Goal: Task Accomplishment & Management: Use online tool/utility

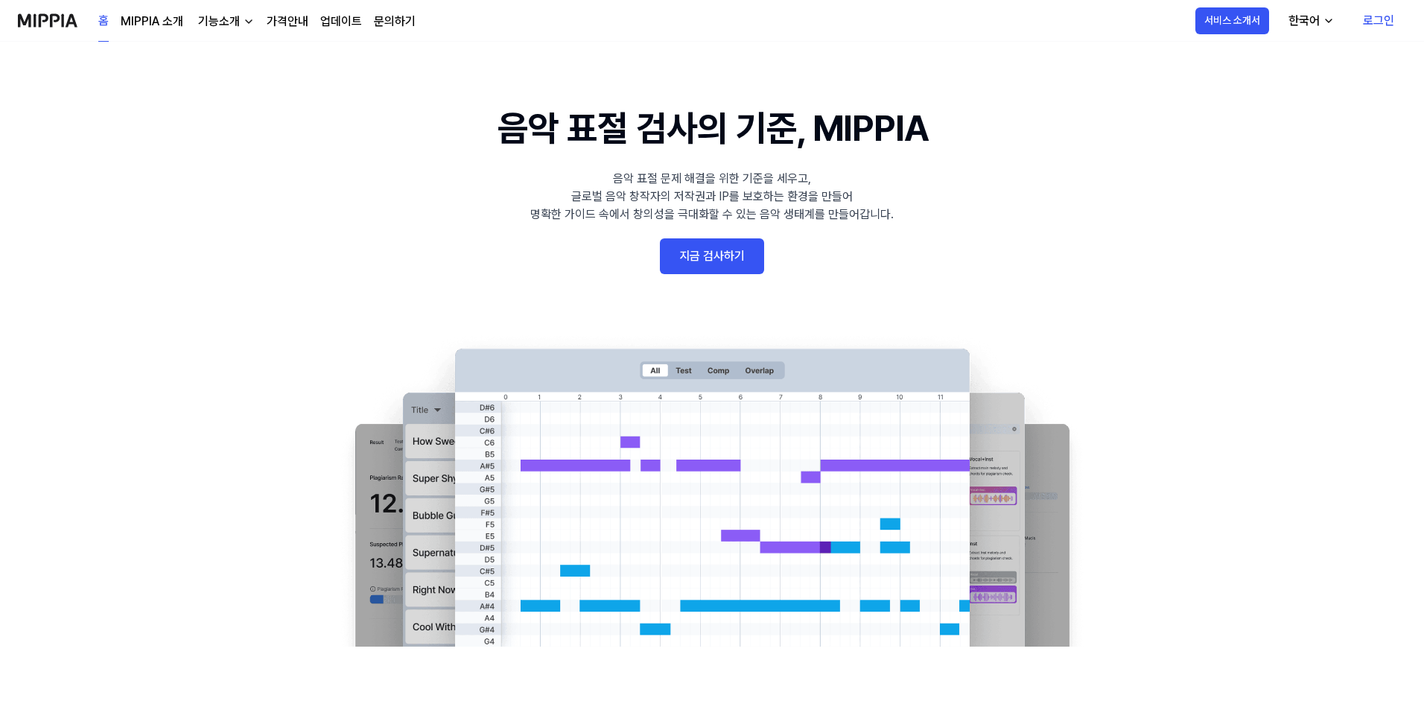
click at [714, 244] on link "지금 검사하기" at bounding box center [712, 256] width 104 height 36
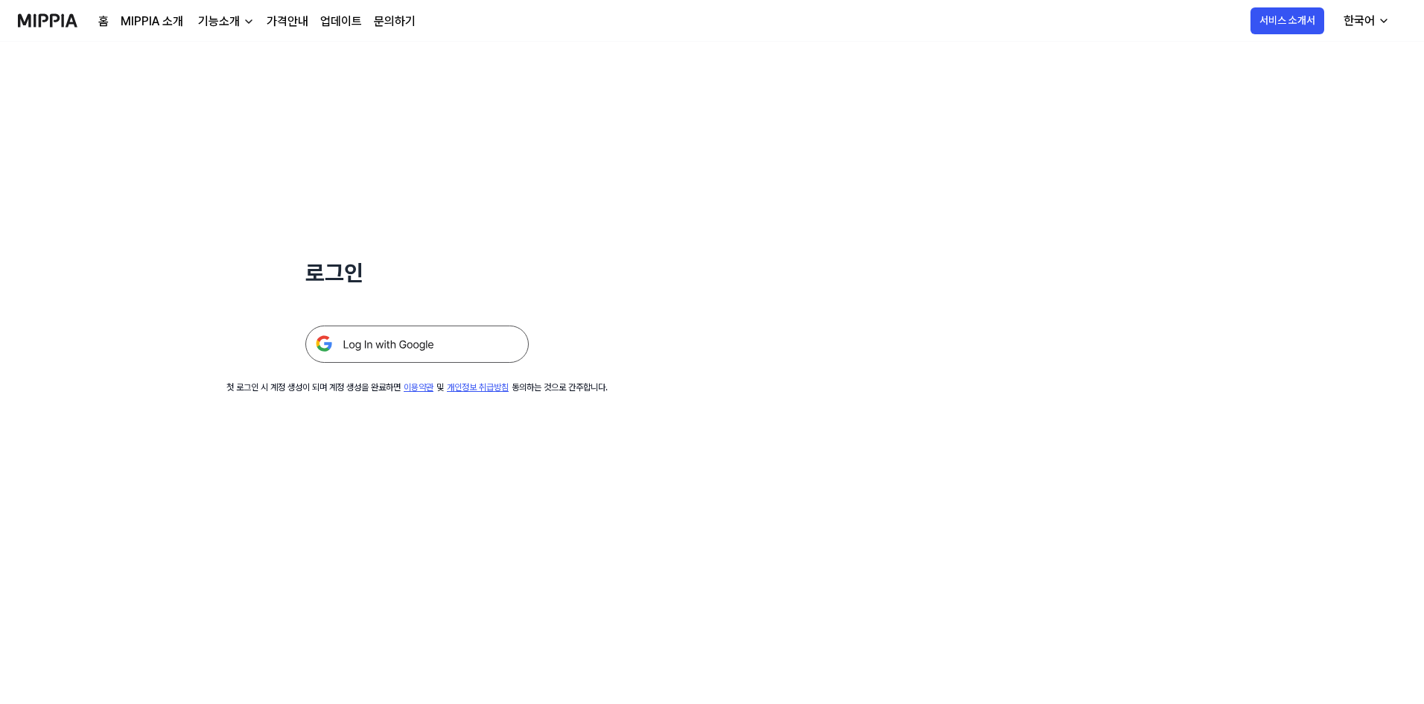
click at [415, 355] on img at bounding box center [416, 343] width 223 height 37
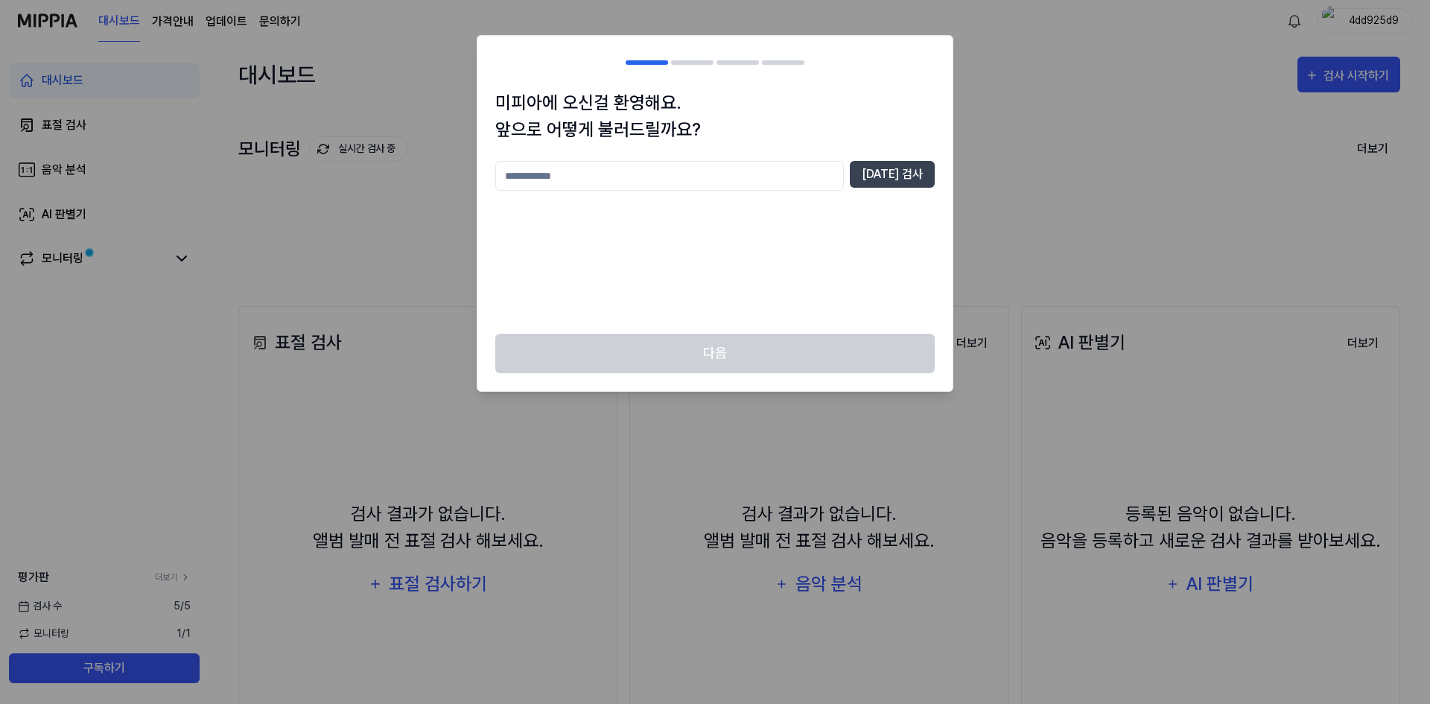
click at [830, 180] on input "text" at bounding box center [669, 176] width 348 height 30
type input "*"
type input "********"
click at [900, 186] on button "[DATE] 검사" at bounding box center [892, 174] width 85 height 27
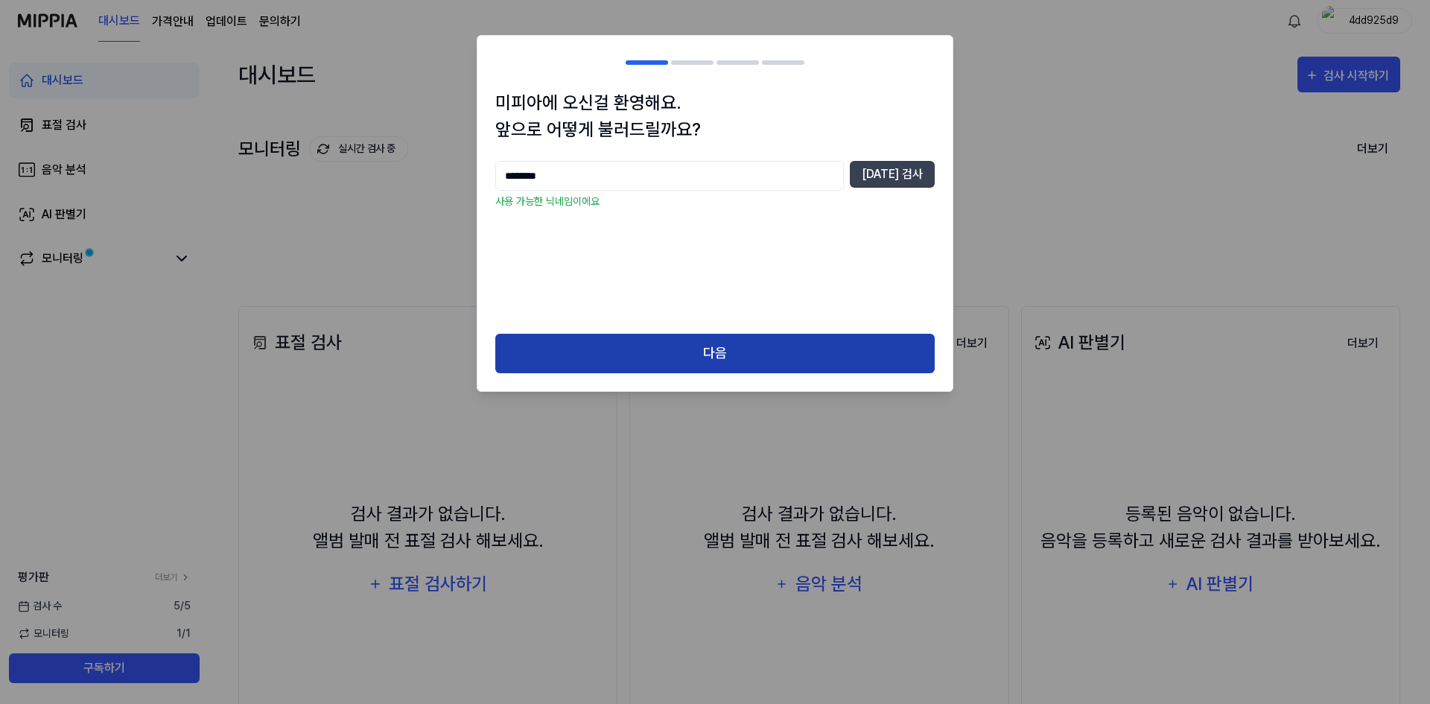
click at [755, 351] on button "다음" at bounding box center [714, 353] width 439 height 39
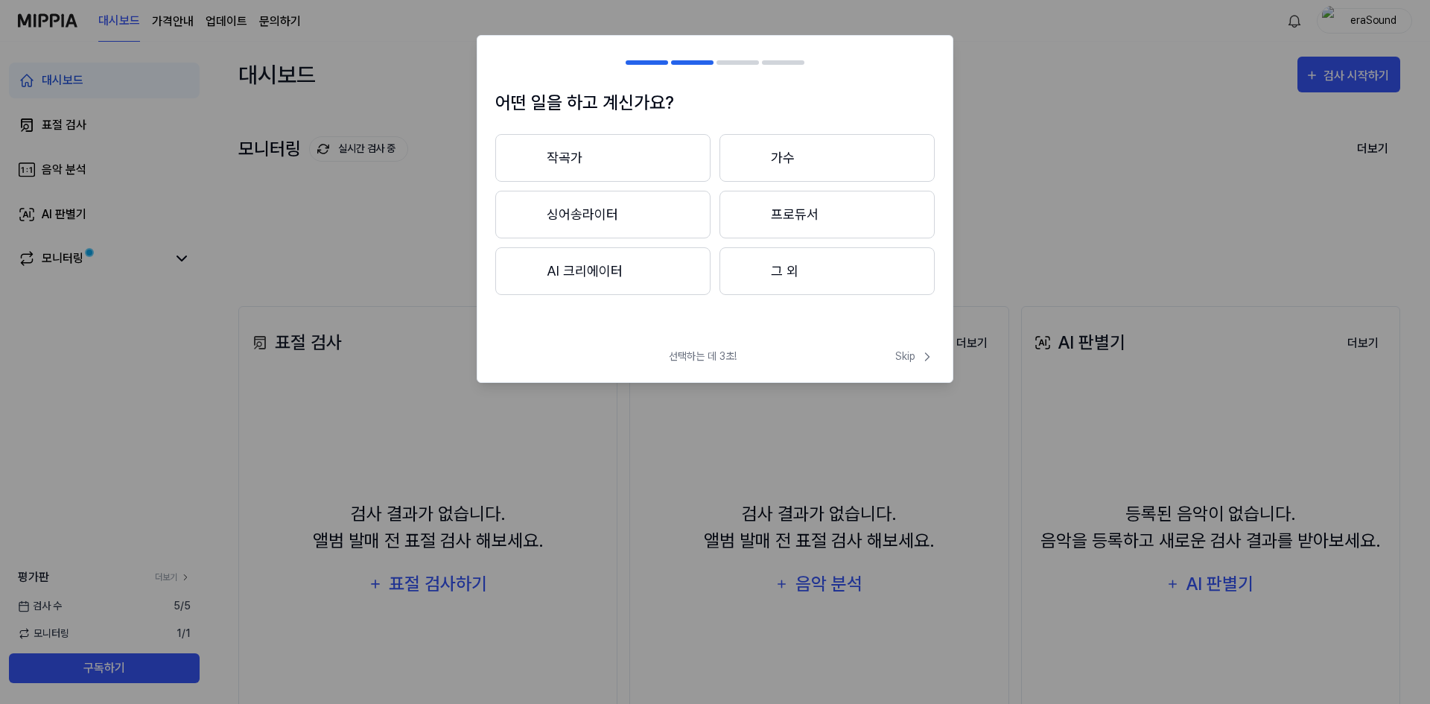
click at [668, 290] on button "AI 크리에이터" at bounding box center [602, 271] width 215 height 48
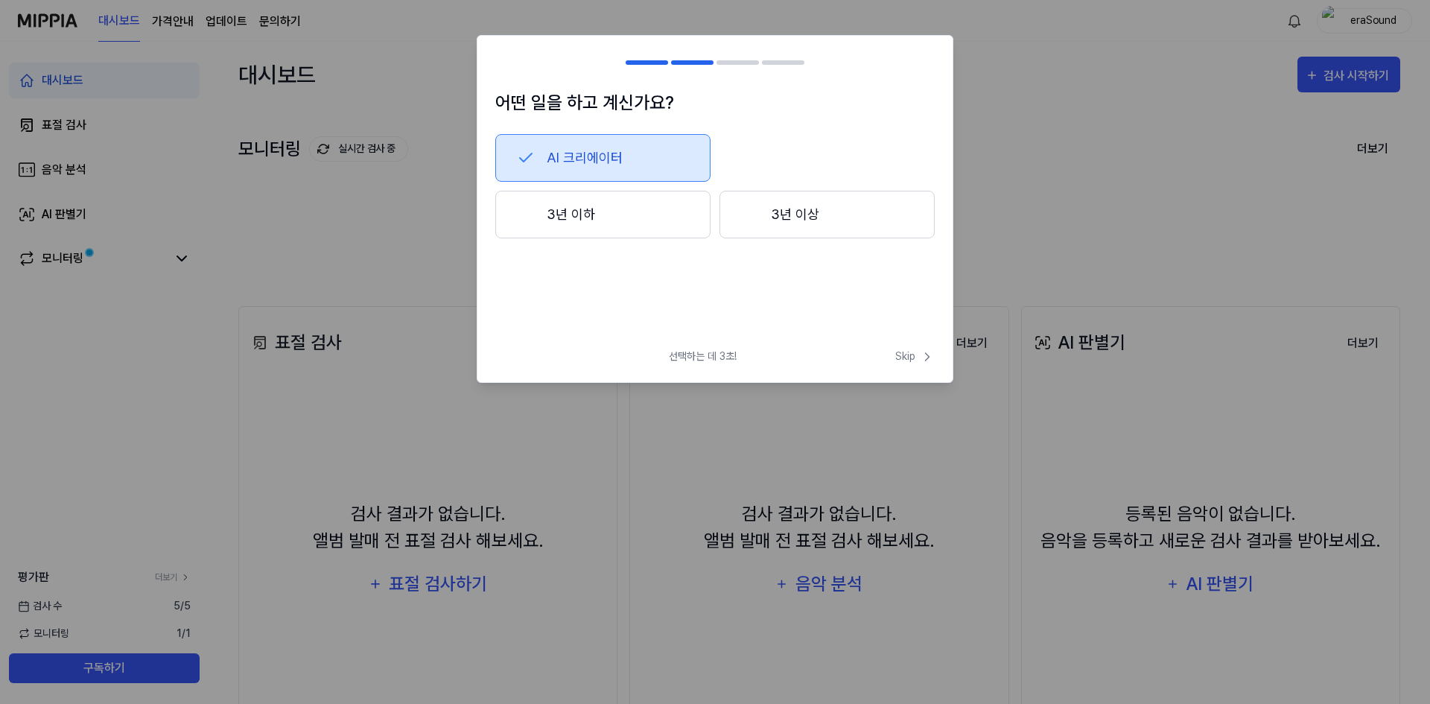
click at [640, 223] on button "3년 이하" at bounding box center [602, 215] width 215 height 48
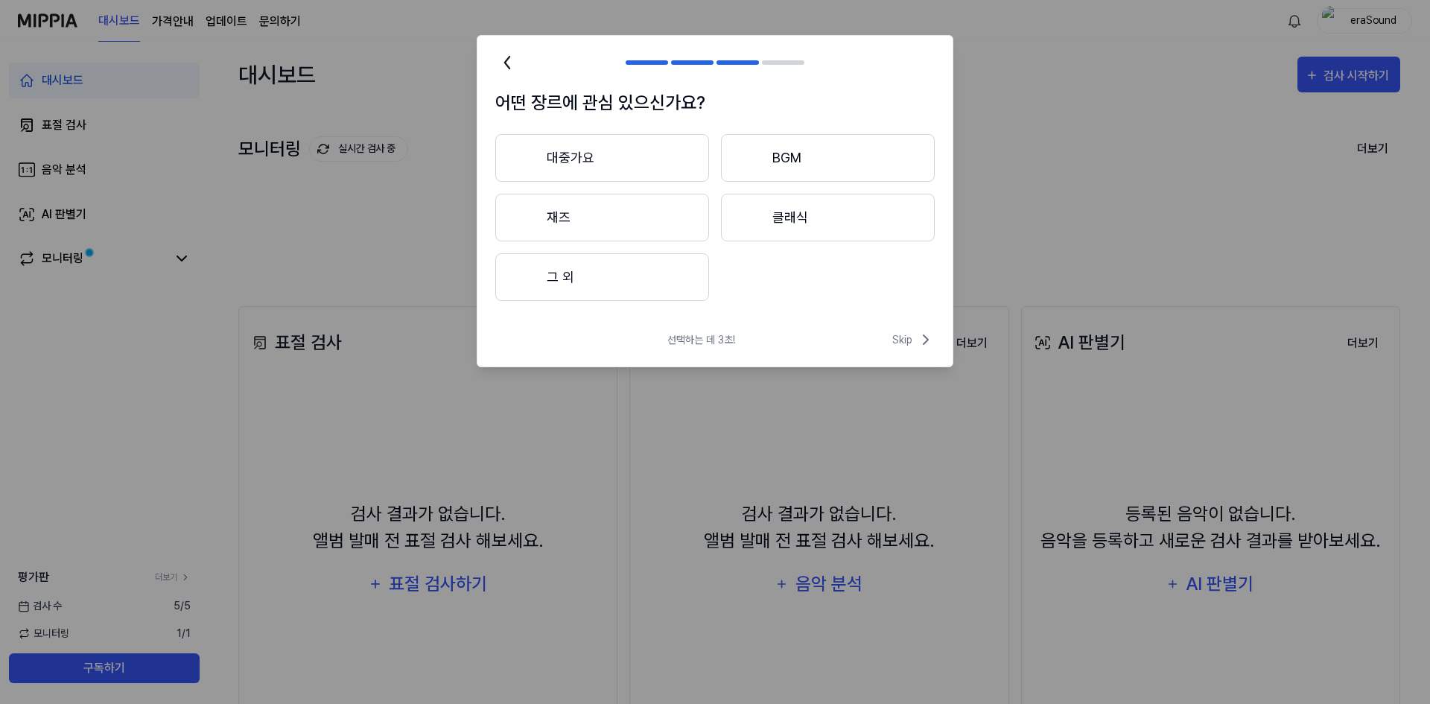
click at [608, 156] on button "대중가요" at bounding box center [602, 158] width 214 height 48
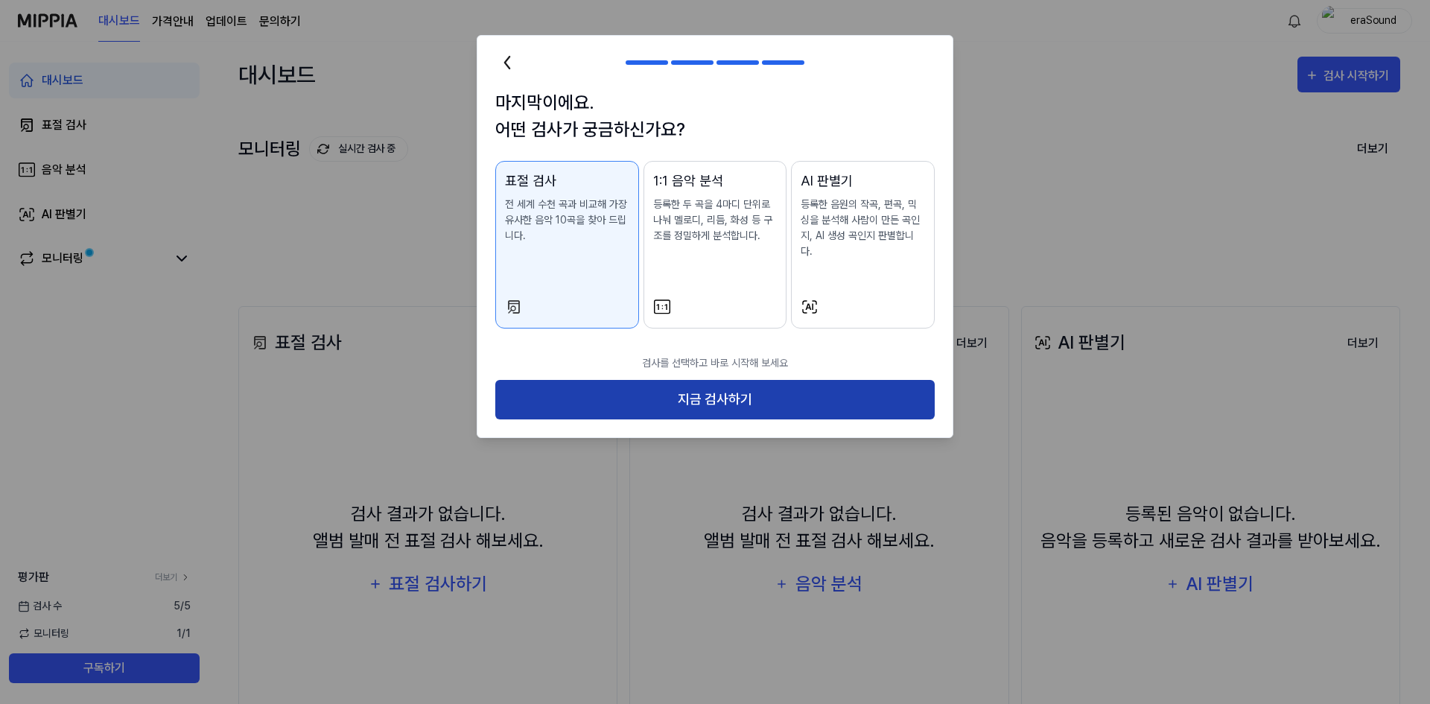
click at [815, 388] on button "지금 검사하기" at bounding box center [714, 399] width 439 height 39
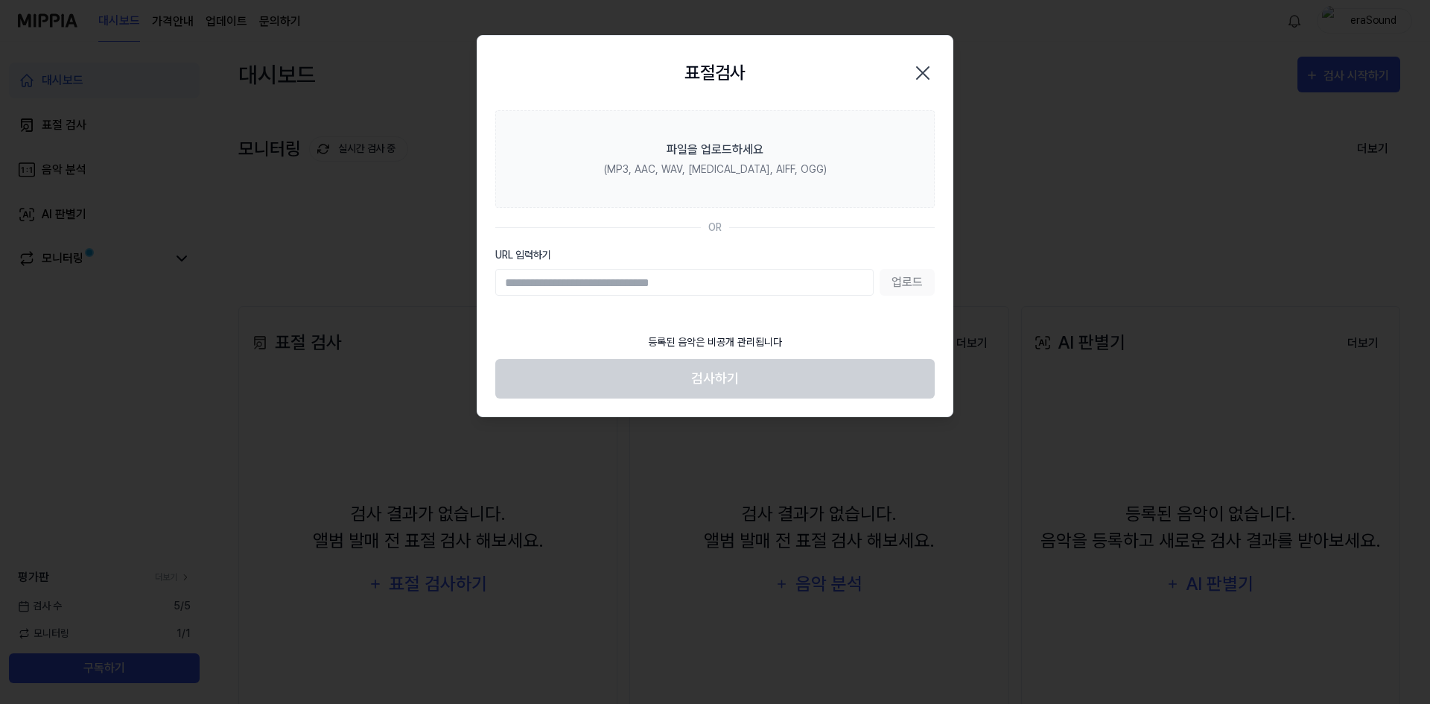
click at [710, 279] on input "URL 입력하기" at bounding box center [684, 282] width 378 height 27
click at [731, 286] on input "URL 입력하기" at bounding box center [684, 282] width 378 height 27
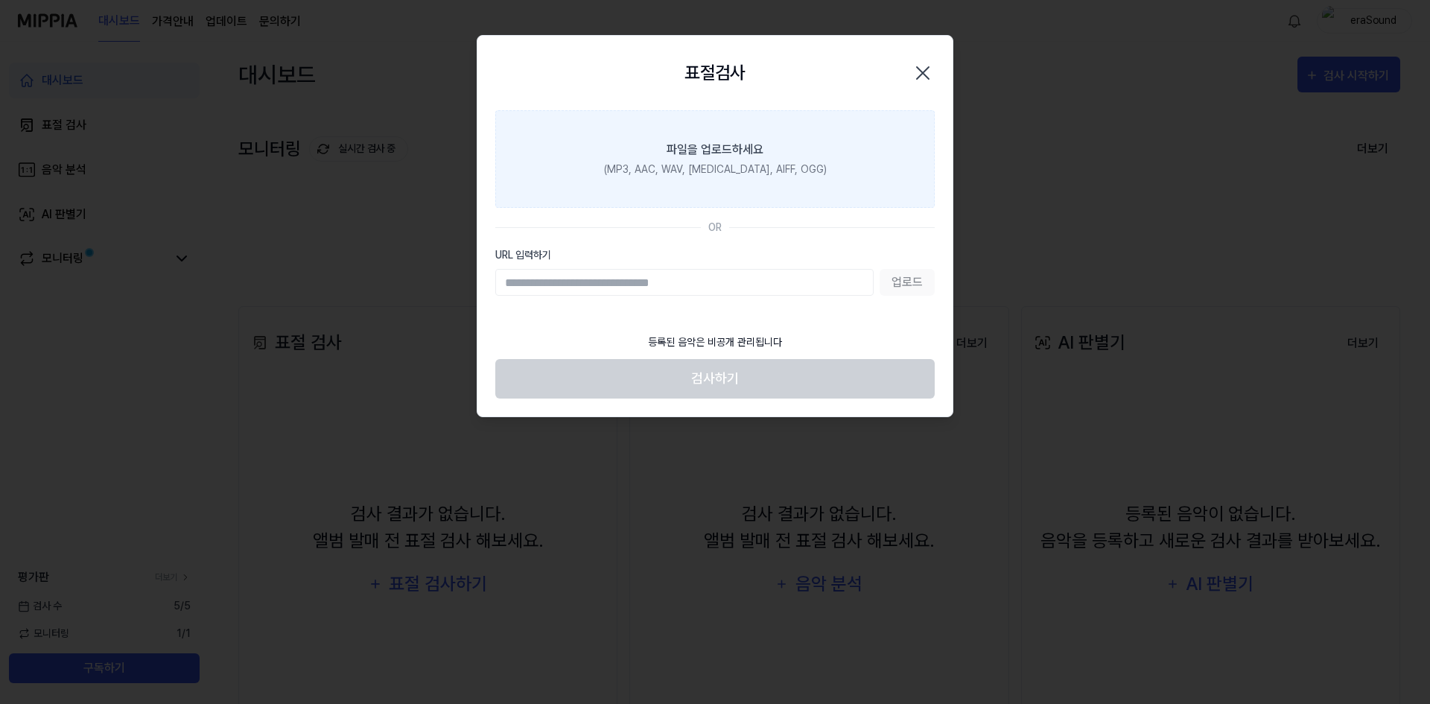
click at [764, 191] on label "파일을 업로드하세요 (MP3, AAC, WAV, [MEDICAL_DATA], AIFF, OGG)" at bounding box center [714, 159] width 439 height 98
click at [0, 0] on input "파일을 업로드하세요 (MP3, AAC, WAV, [MEDICAL_DATA], AIFF, OGG)" at bounding box center [0, 0] width 0 height 0
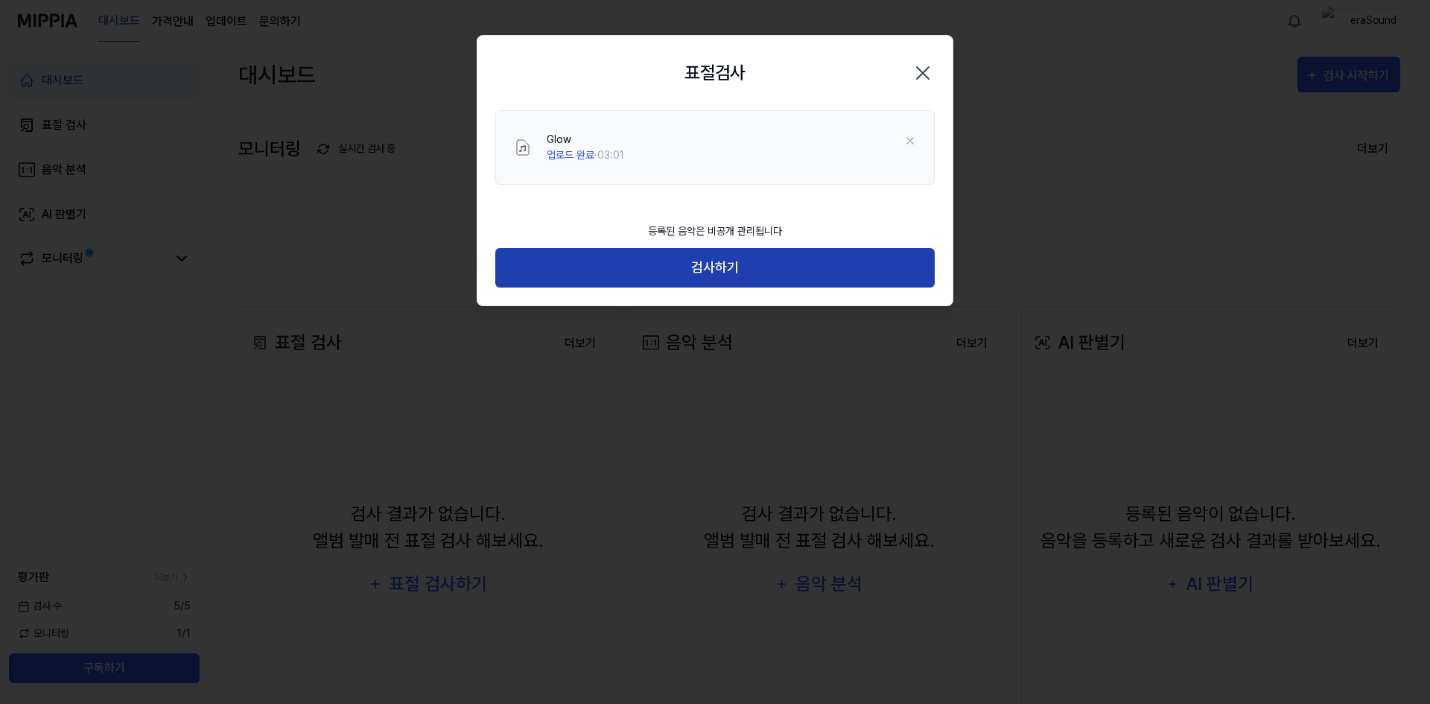
click at [807, 273] on button "검사하기" at bounding box center [714, 267] width 439 height 39
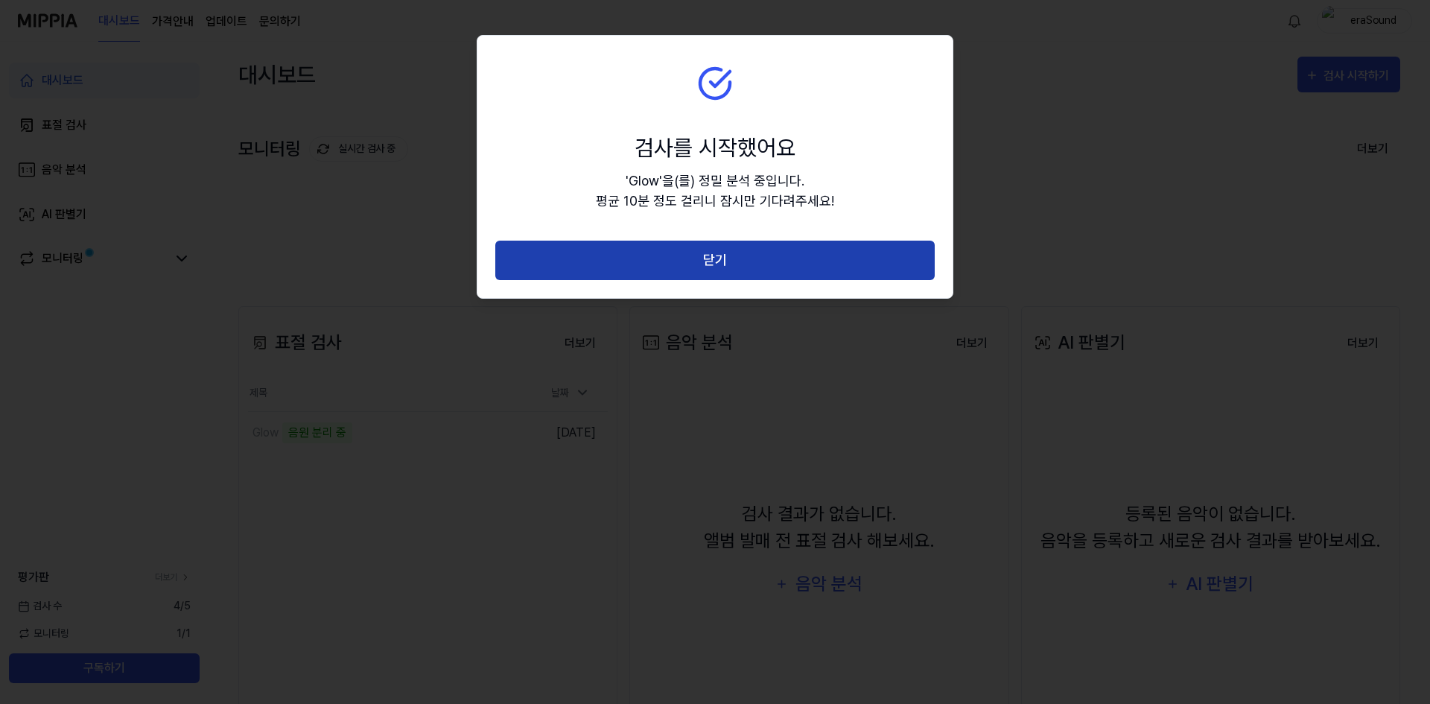
click at [815, 270] on button "닫기" at bounding box center [714, 260] width 439 height 39
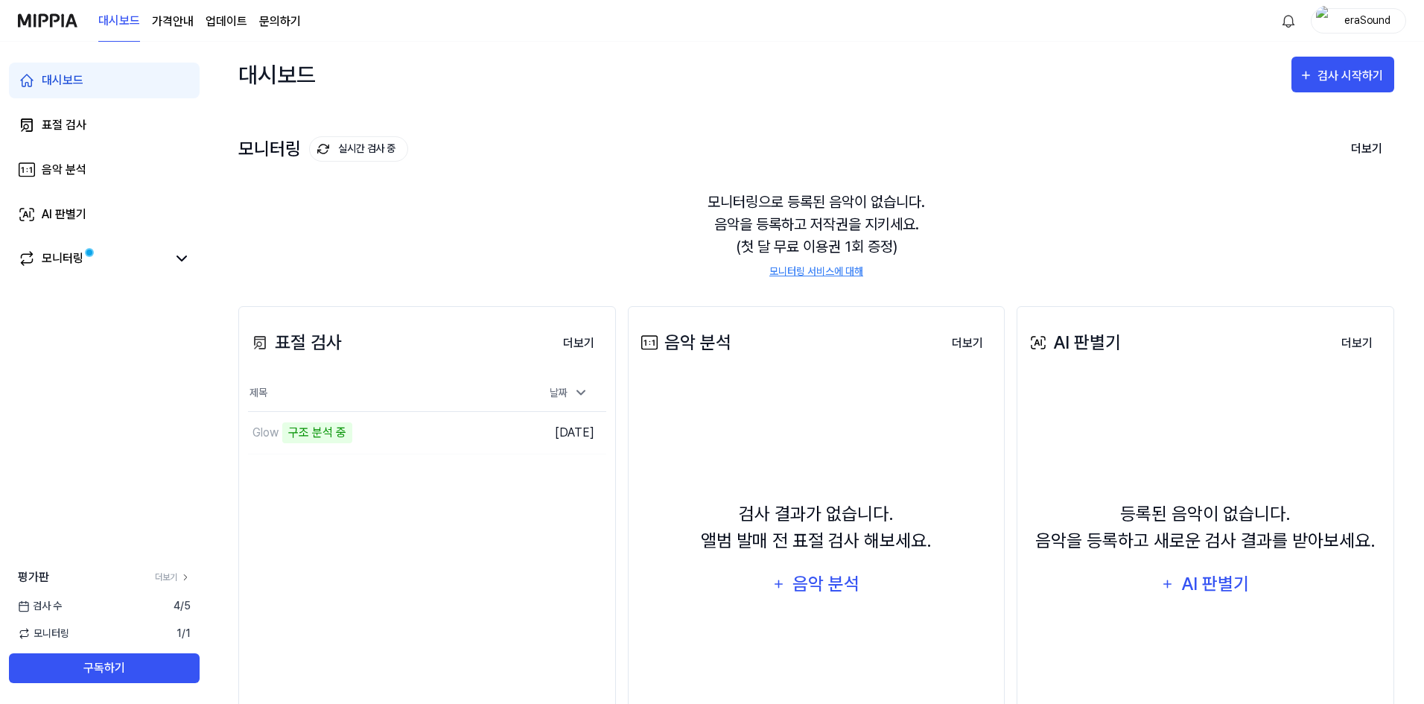
click at [183, 19] on page\) "가격안내" at bounding box center [173, 22] width 42 height 18
click at [478, 436] on td "Glow 악보 분석 중 이동하기" at bounding box center [382, 433] width 269 height 42
click at [201, 257] on div "대시보드 표절 검사 음악 분석 AI 판별기 모니터링" at bounding box center [104, 170] width 209 height 256
click at [203, 263] on div "대시보드 표절 검사 음악 분석 AI 판별기 모니터링" at bounding box center [104, 170] width 209 height 256
click at [192, 260] on div "모니터링" at bounding box center [104, 259] width 191 height 36
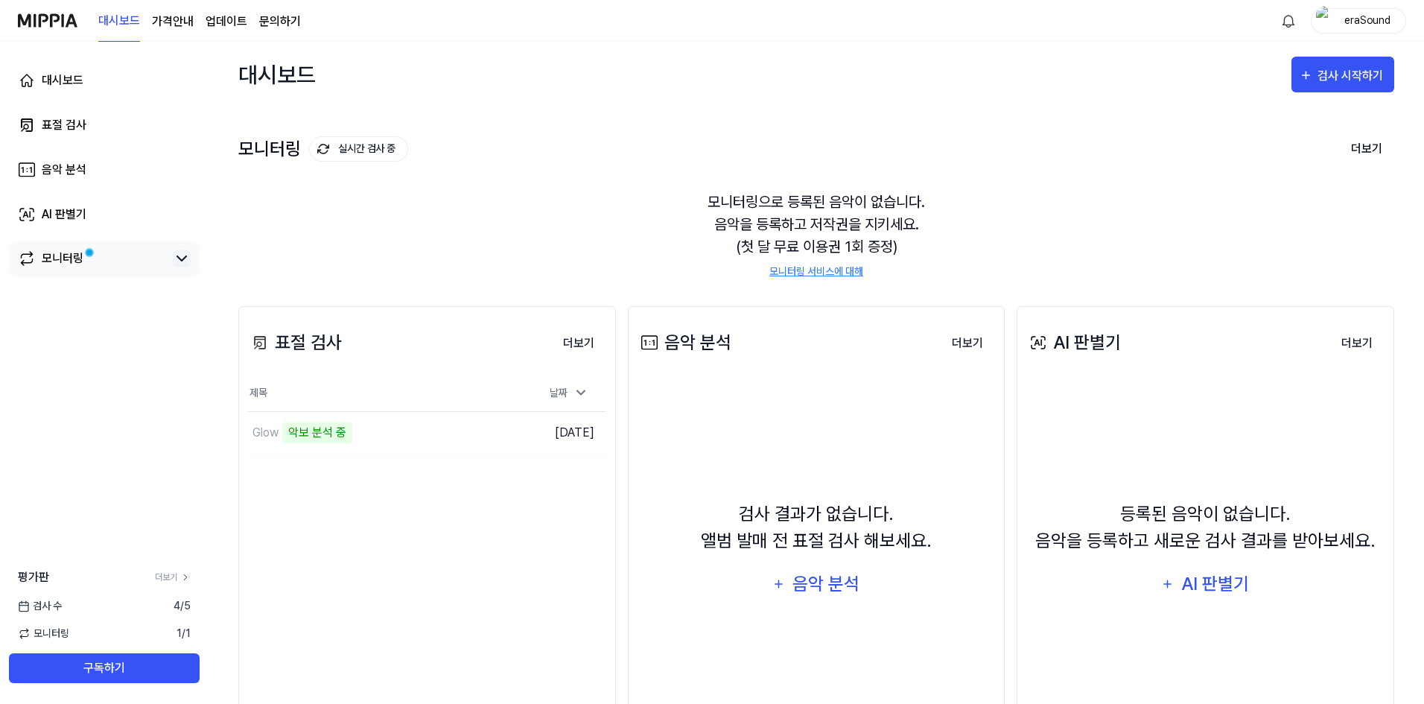
click at [184, 252] on icon at bounding box center [182, 258] width 18 height 18
click at [363, 448] on div "Glow 악보 분석 중" at bounding box center [352, 433] width 208 height 42
click at [69, 85] on div "대시보드" at bounding box center [63, 80] width 42 height 18
click at [50, 131] on div "표절 검사" at bounding box center [64, 125] width 45 height 18
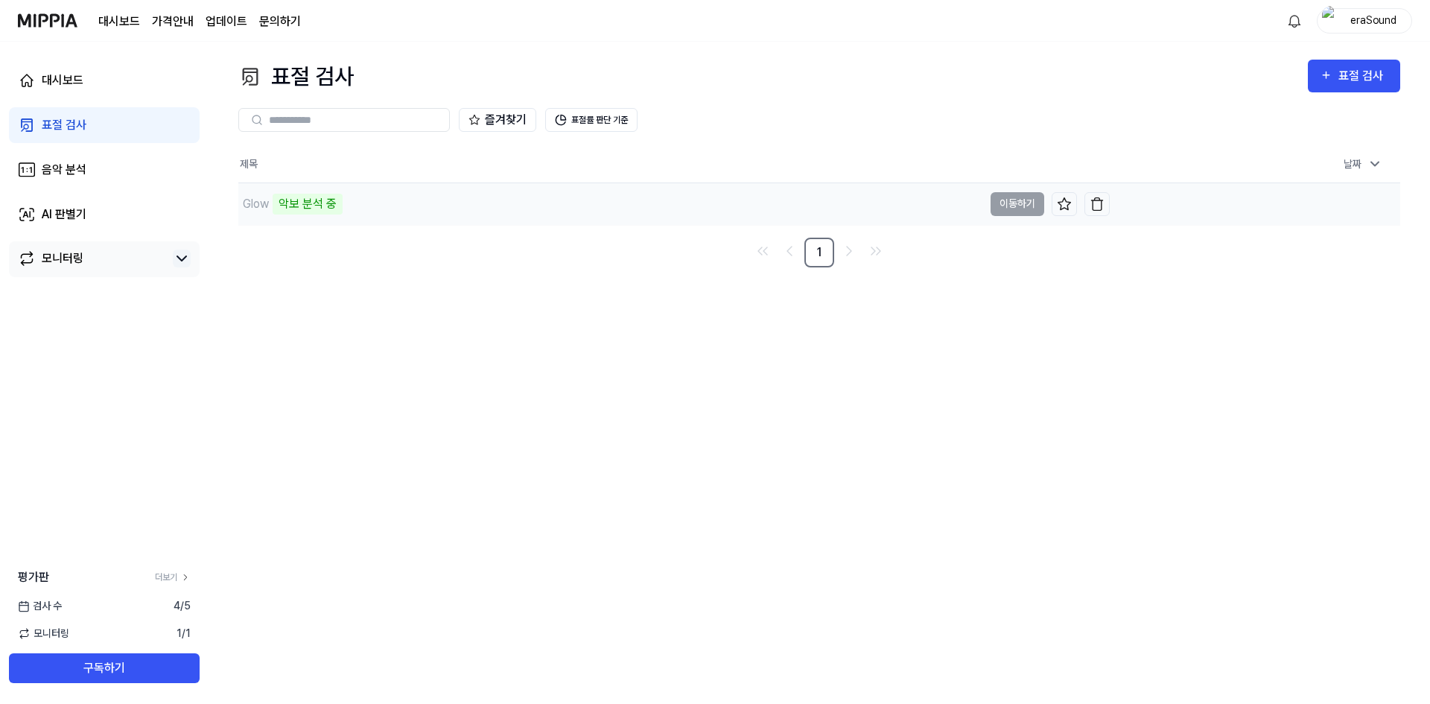
click at [325, 194] on div "악보 분석 중" at bounding box center [308, 204] width 70 height 21
click at [40, 81] on link "대시보드" at bounding box center [104, 81] width 191 height 36
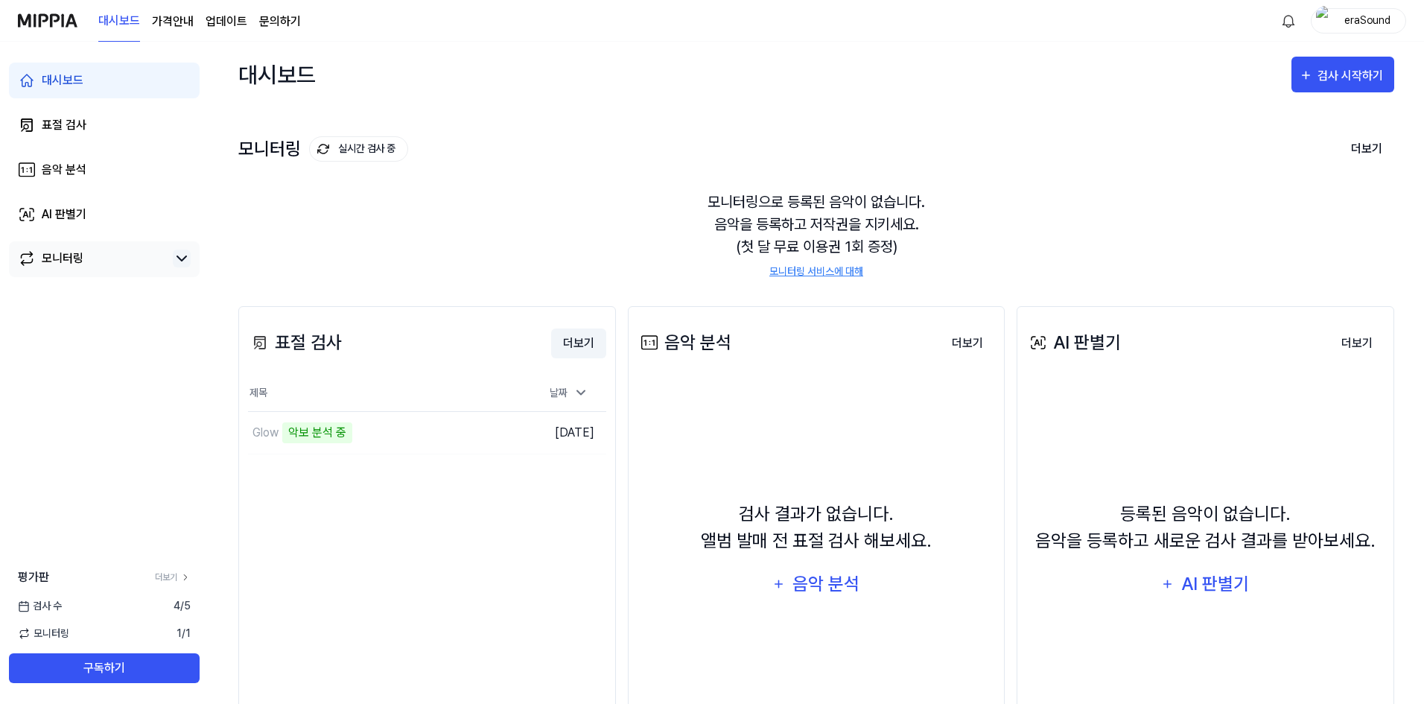
click at [579, 346] on button "더보기" at bounding box center [578, 343] width 55 height 30
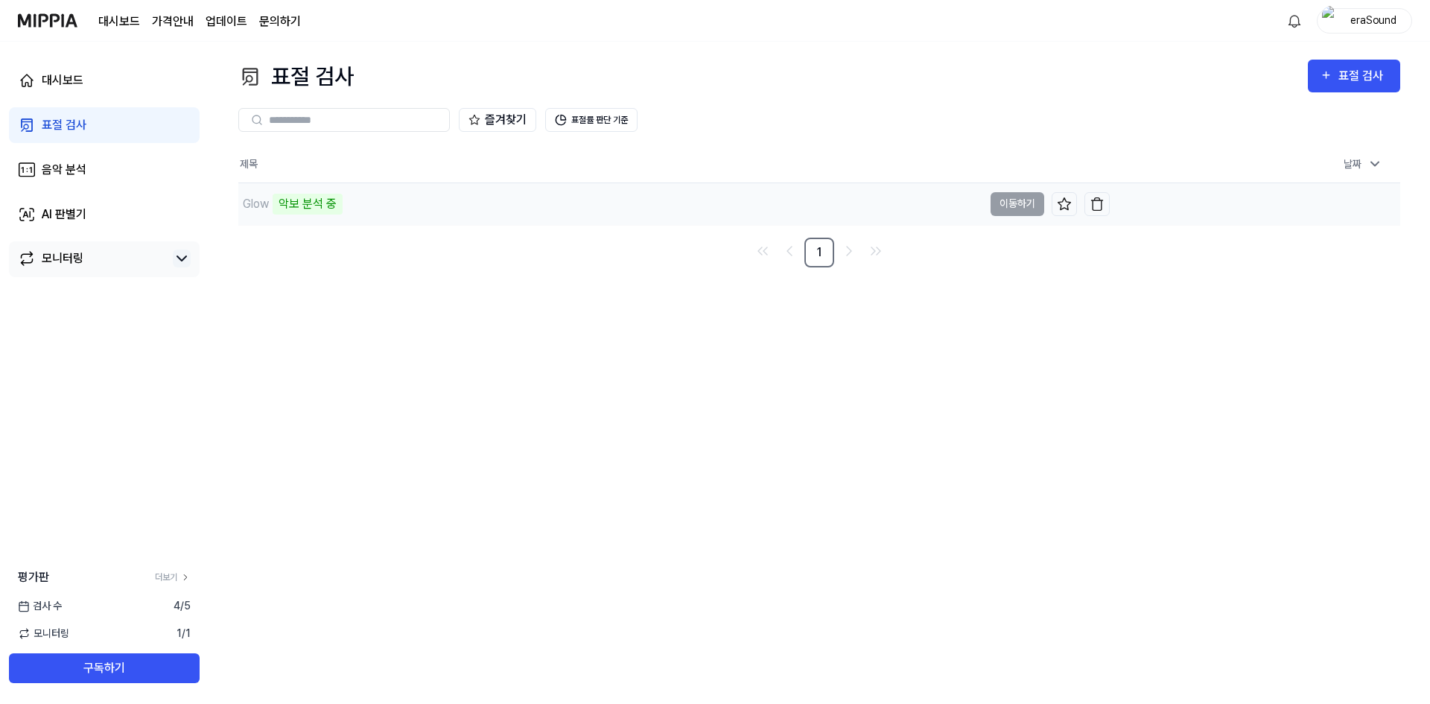
click at [1387, 206] on td "[DATE] 오후 8:01" at bounding box center [1255, 203] width 290 height 42
click at [1010, 207] on td "Glow 악보 분석 중 이동하기" at bounding box center [673, 204] width 871 height 42
click at [316, 198] on div "악보 분석 중" at bounding box center [308, 204] width 70 height 21
click at [275, 208] on div "22%" at bounding box center [290, 204] width 35 height 21
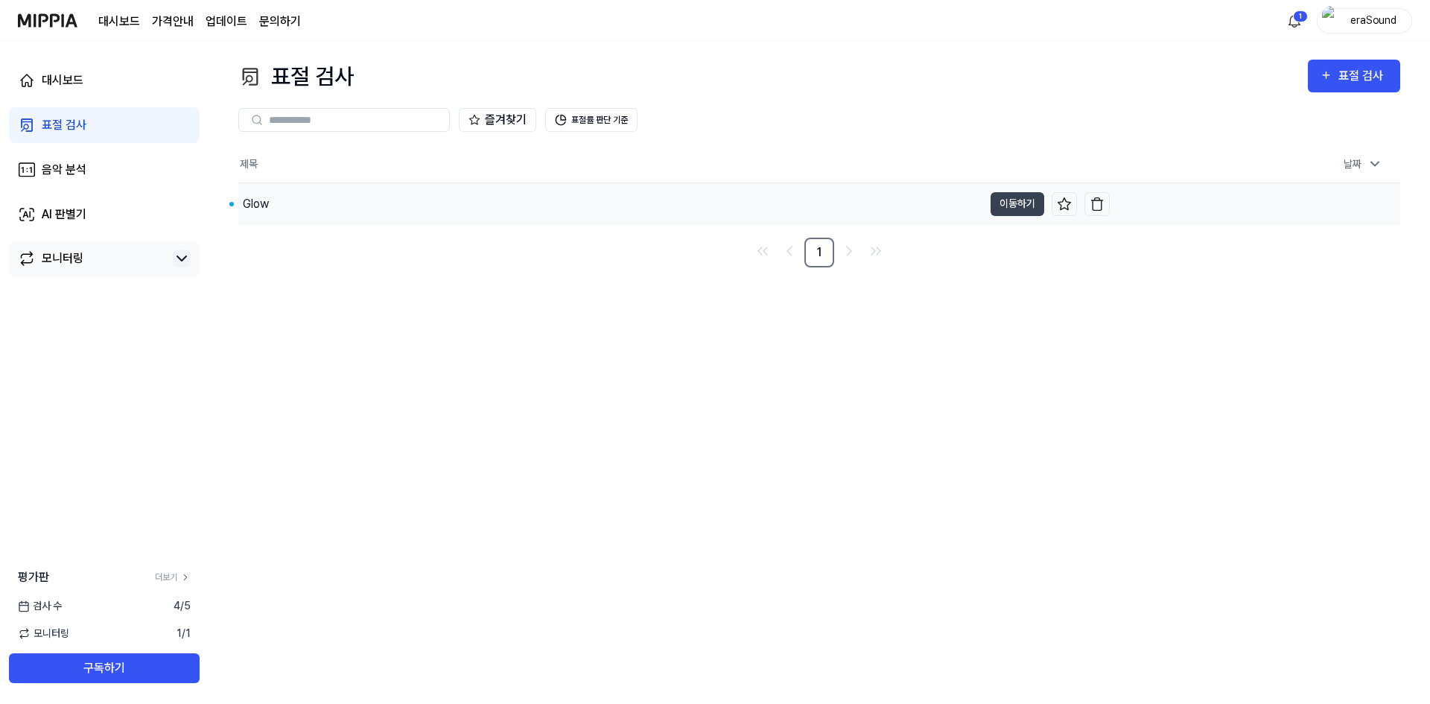
click at [255, 201] on div "Glow" at bounding box center [256, 204] width 26 height 18
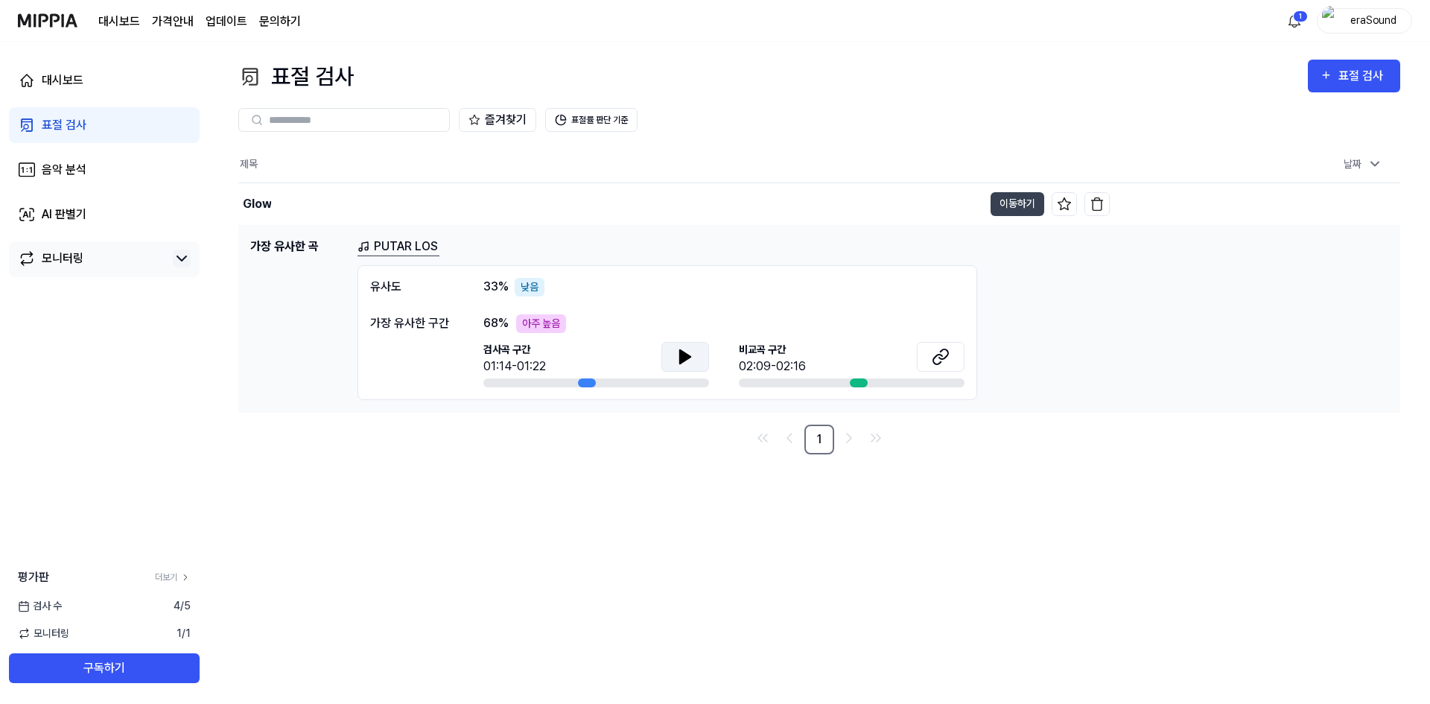
click at [702, 351] on button at bounding box center [685, 357] width 48 height 30
click at [960, 363] on button at bounding box center [941, 357] width 48 height 30
click at [1019, 200] on button "이동하기" at bounding box center [1017, 204] width 54 height 24
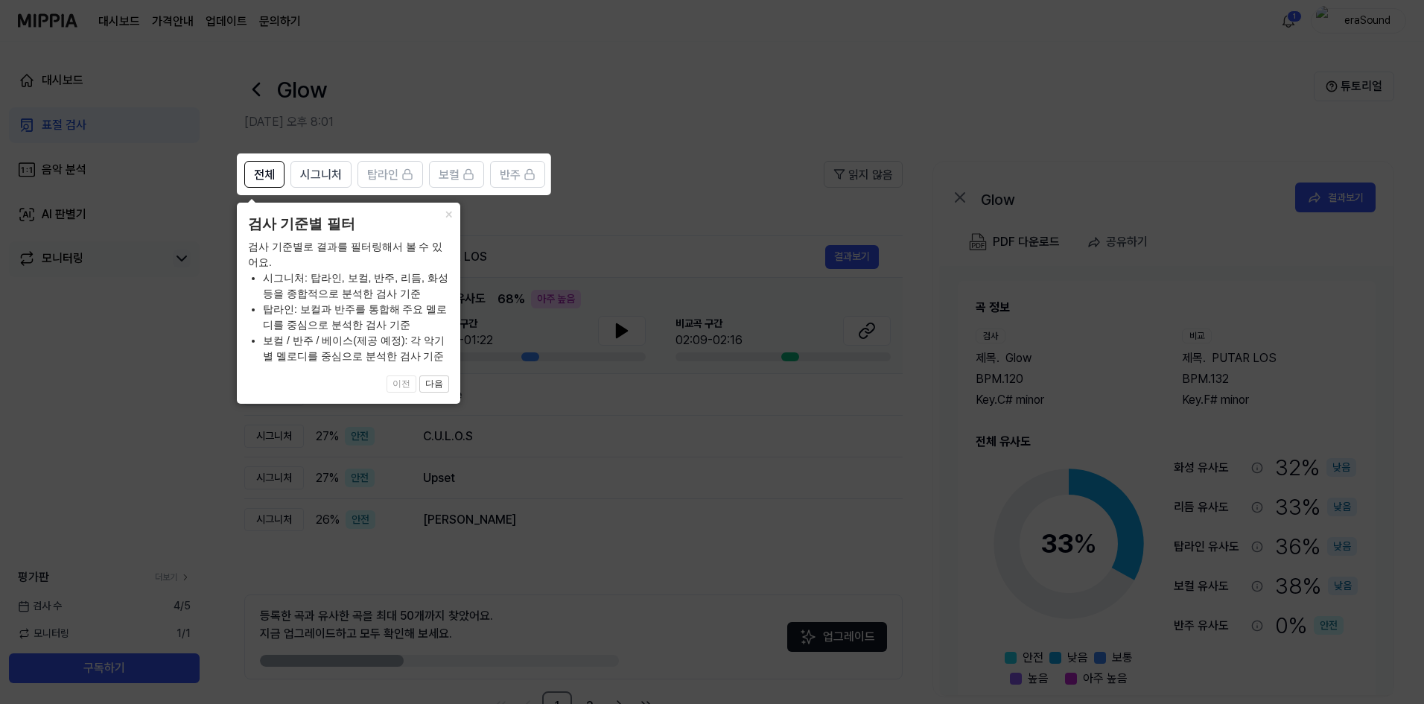
click at [743, 197] on icon at bounding box center [715, 352] width 1430 height 704
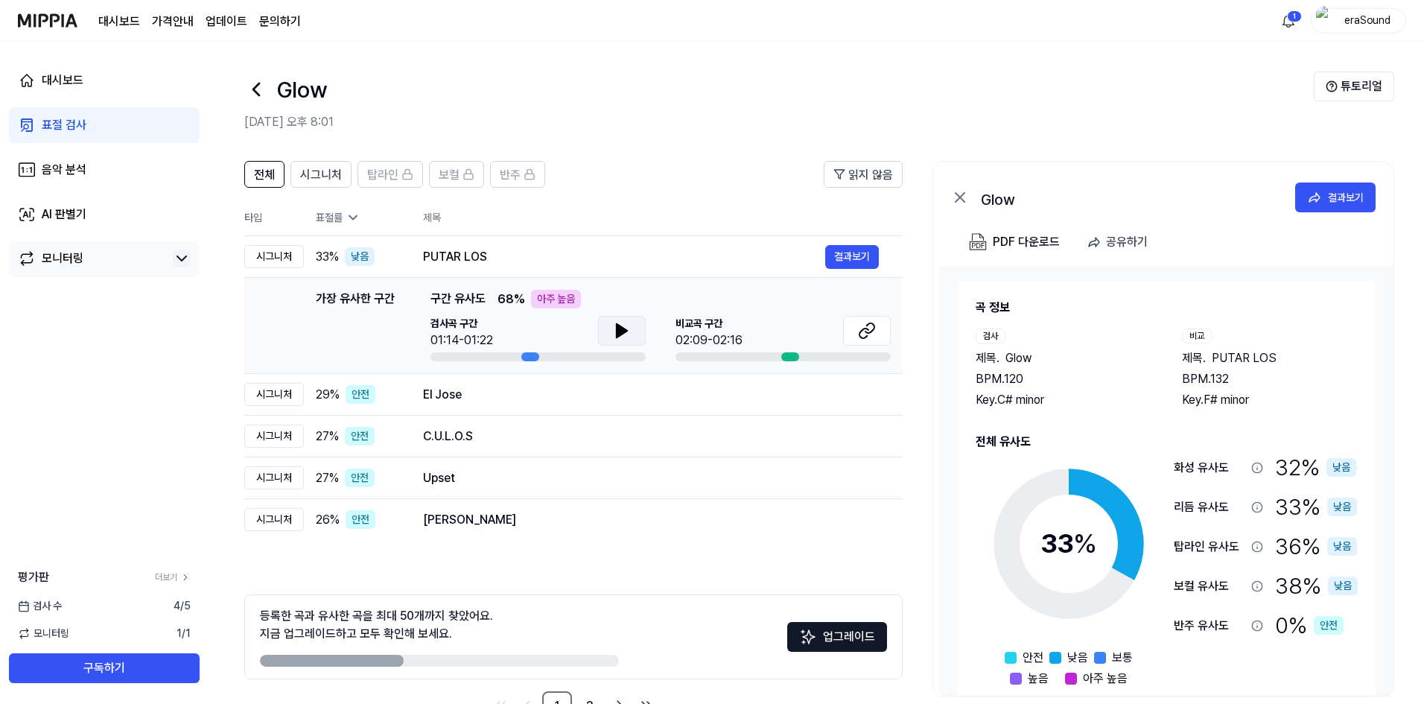
click at [623, 322] on icon at bounding box center [622, 331] width 18 height 18
click at [873, 404] on button "결과보기" at bounding box center [852, 395] width 54 height 24
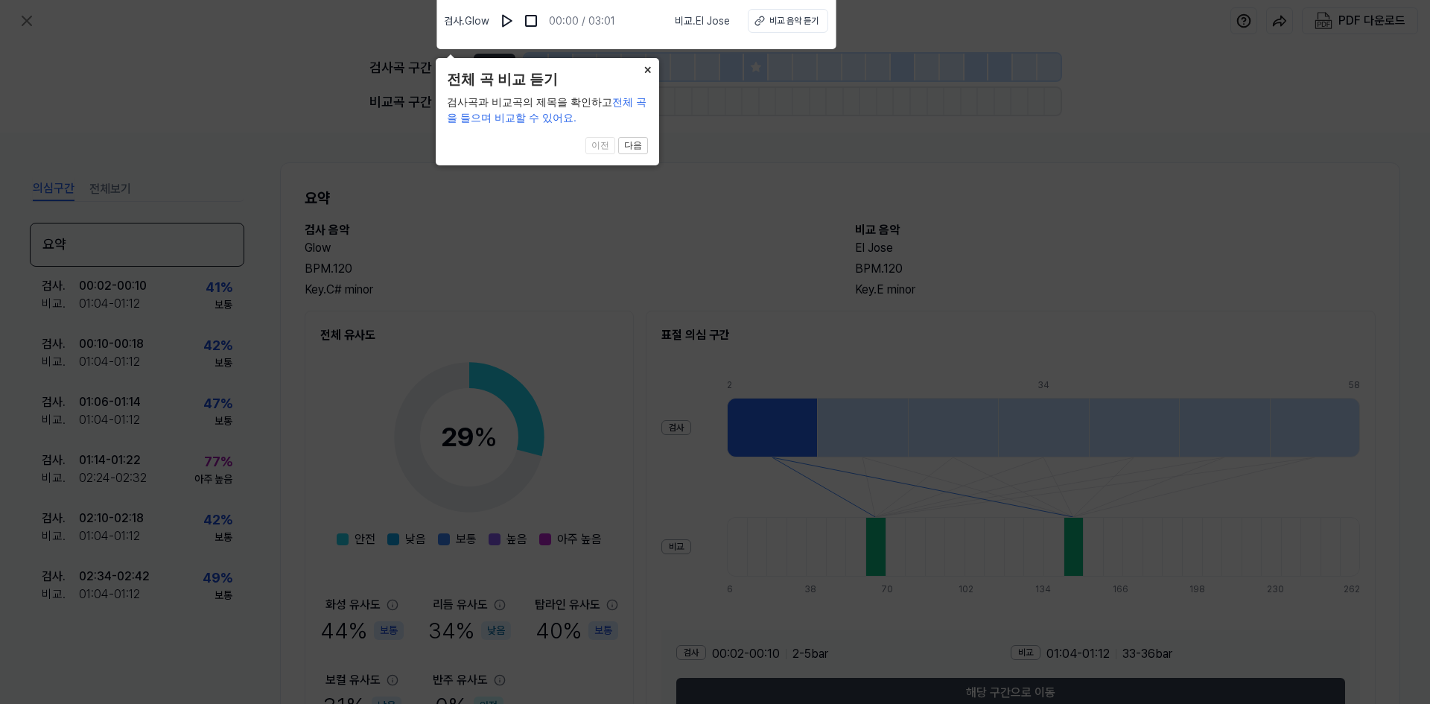
click at [647, 69] on button "×" at bounding box center [647, 68] width 24 height 21
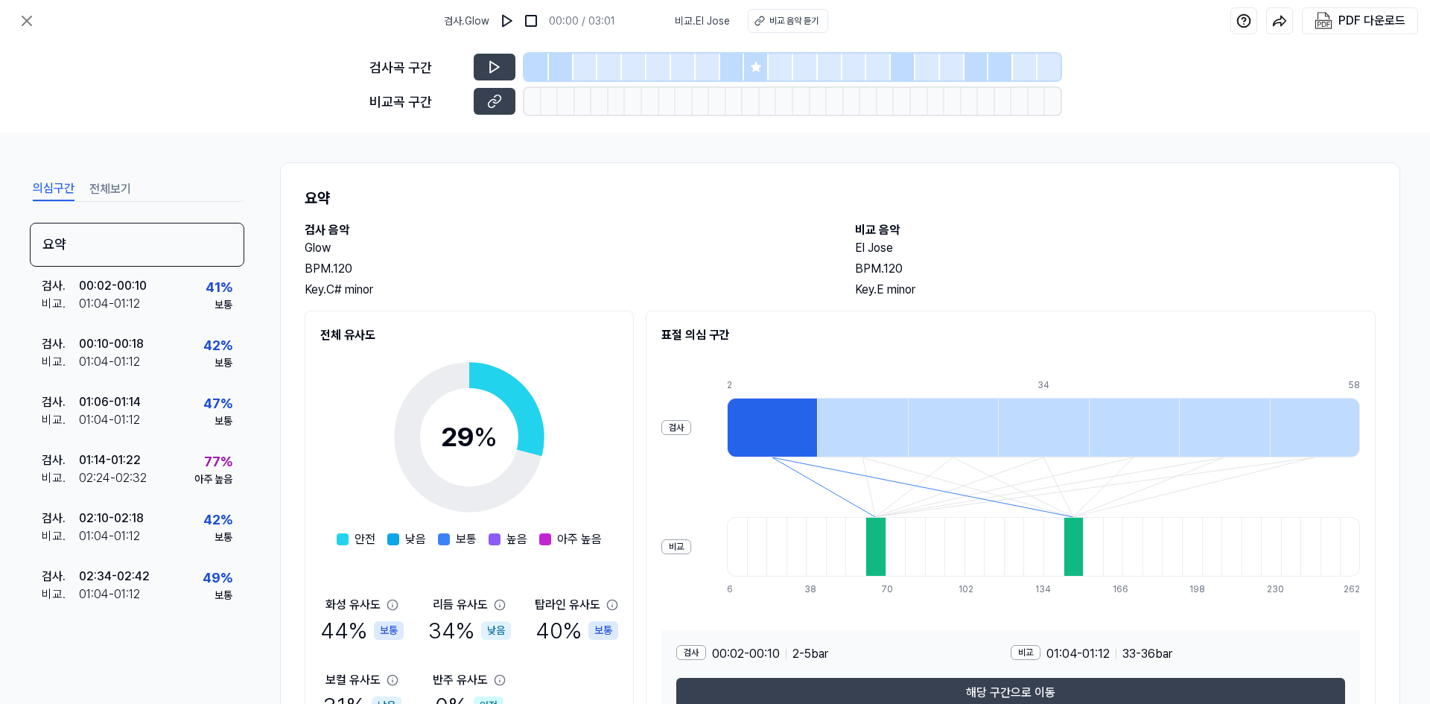
click at [879, 541] on div at bounding box center [875, 547] width 20 height 60
click at [503, 76] on button at bounding box center [495, 67] width 42 height 27
click at [487, 69] on icon at bounding box center [494, 67] width 15 height 15
click at [212, 288] on div "41 %" at bounding box center [219, 287] width 27 height 20
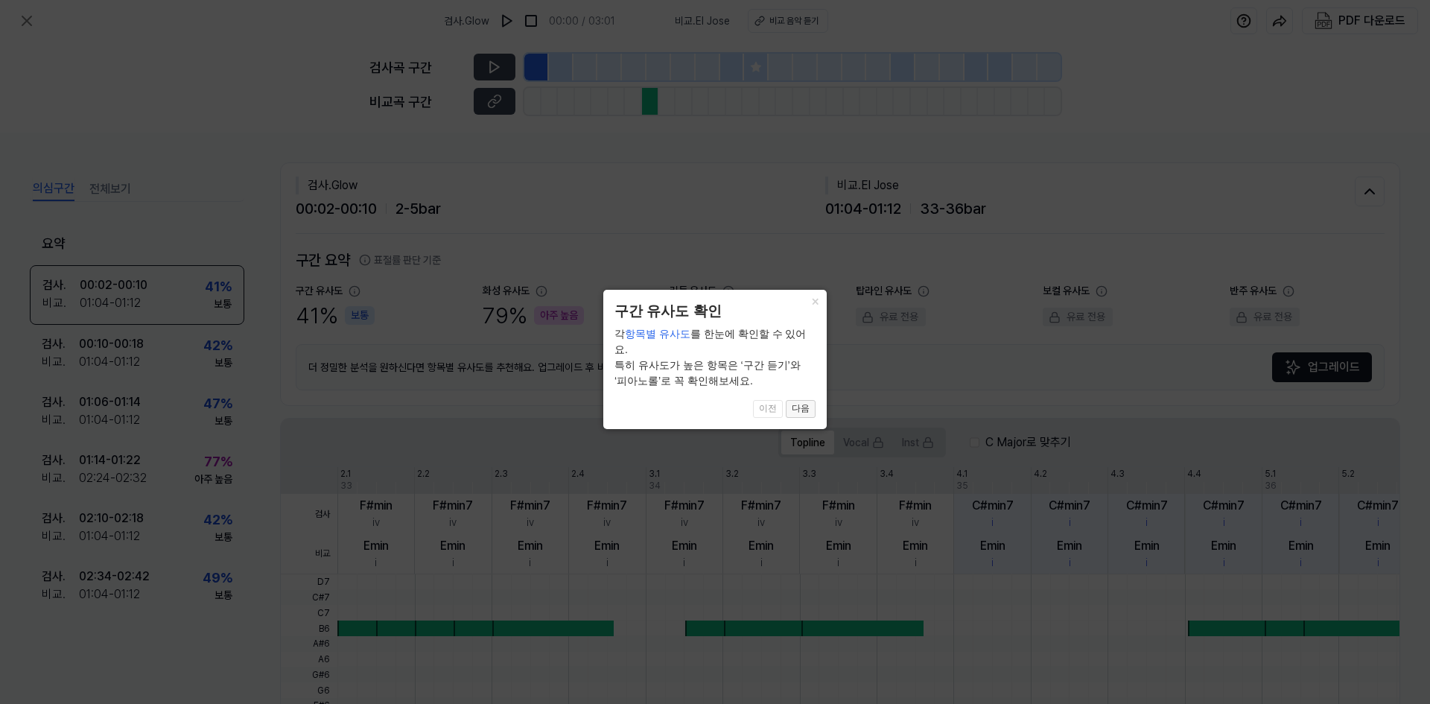
click at [801, 400] on button "다음" at bounding box center [801, 409] width 30 height 18
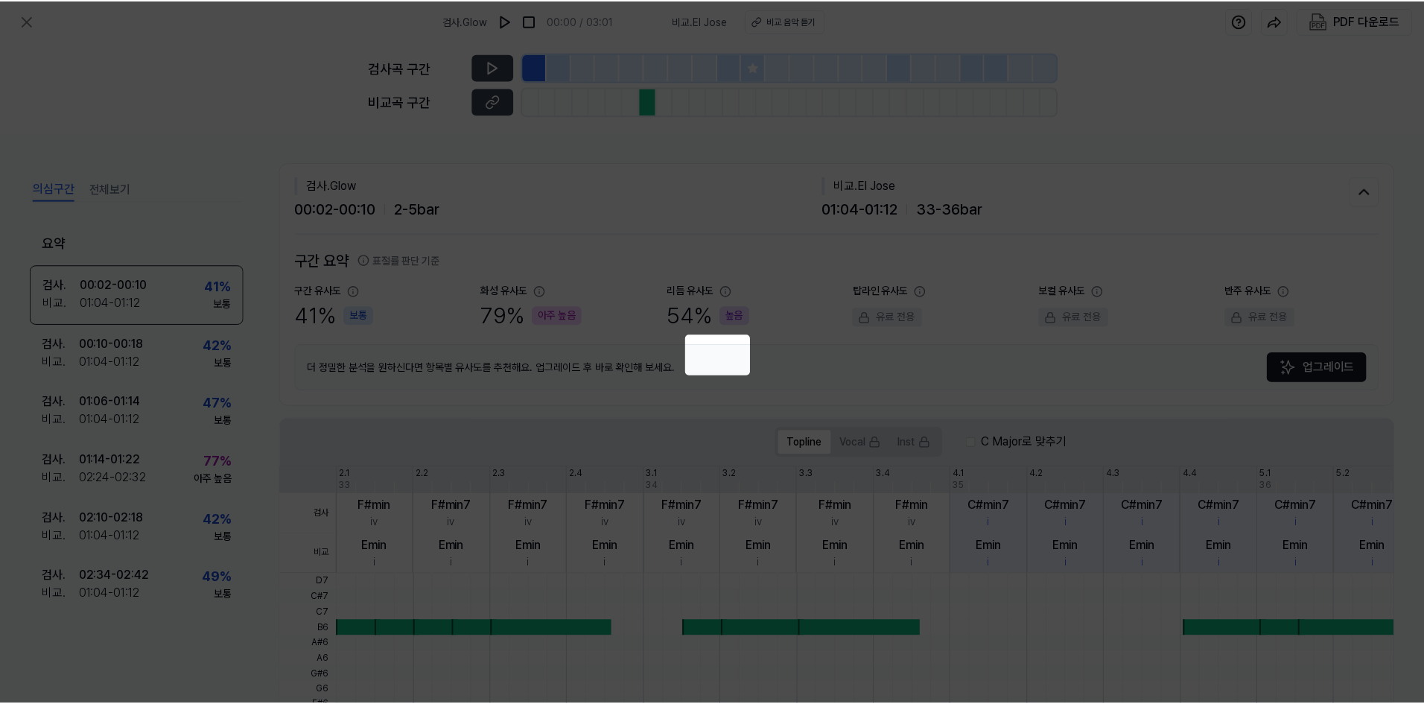
scroll to position [287, 0]
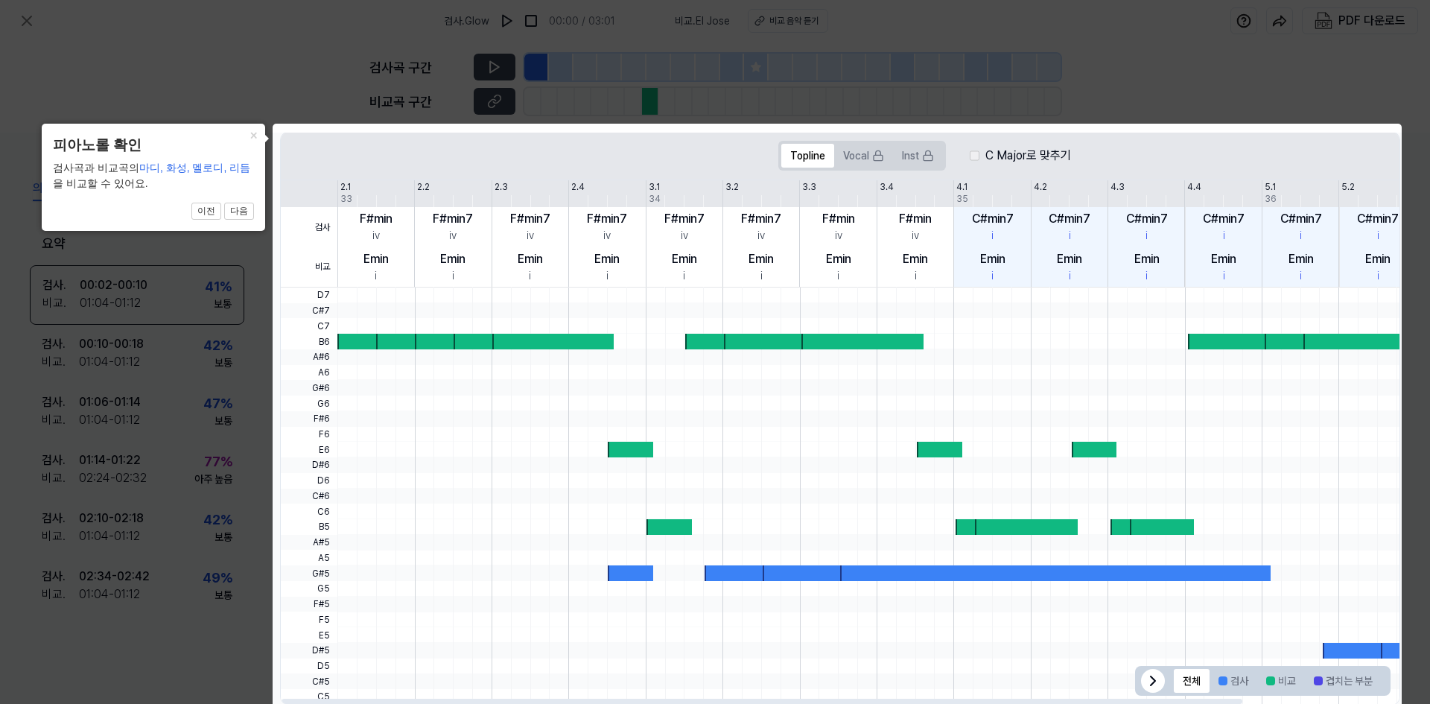
click at [552, 341] on div at bounding box center [553, 342] width 122 height 16
click at [550, 295] on div at bounding box center [549, 495] width 1 height 417
click at [251, 138] on button "×" at bounding box center [253, 134] width 24 height 21
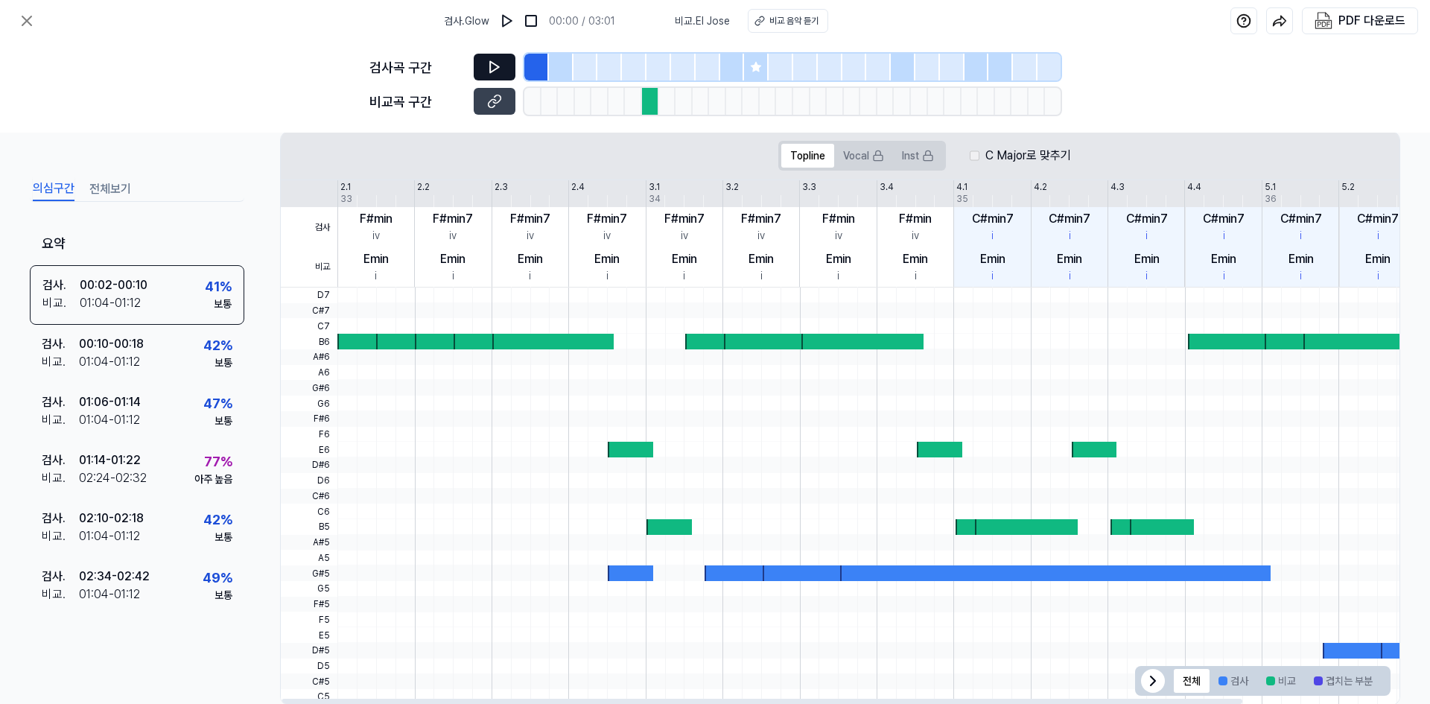
click at [492, 63] on icon at bounding box center [494, 67] width 9 height 11
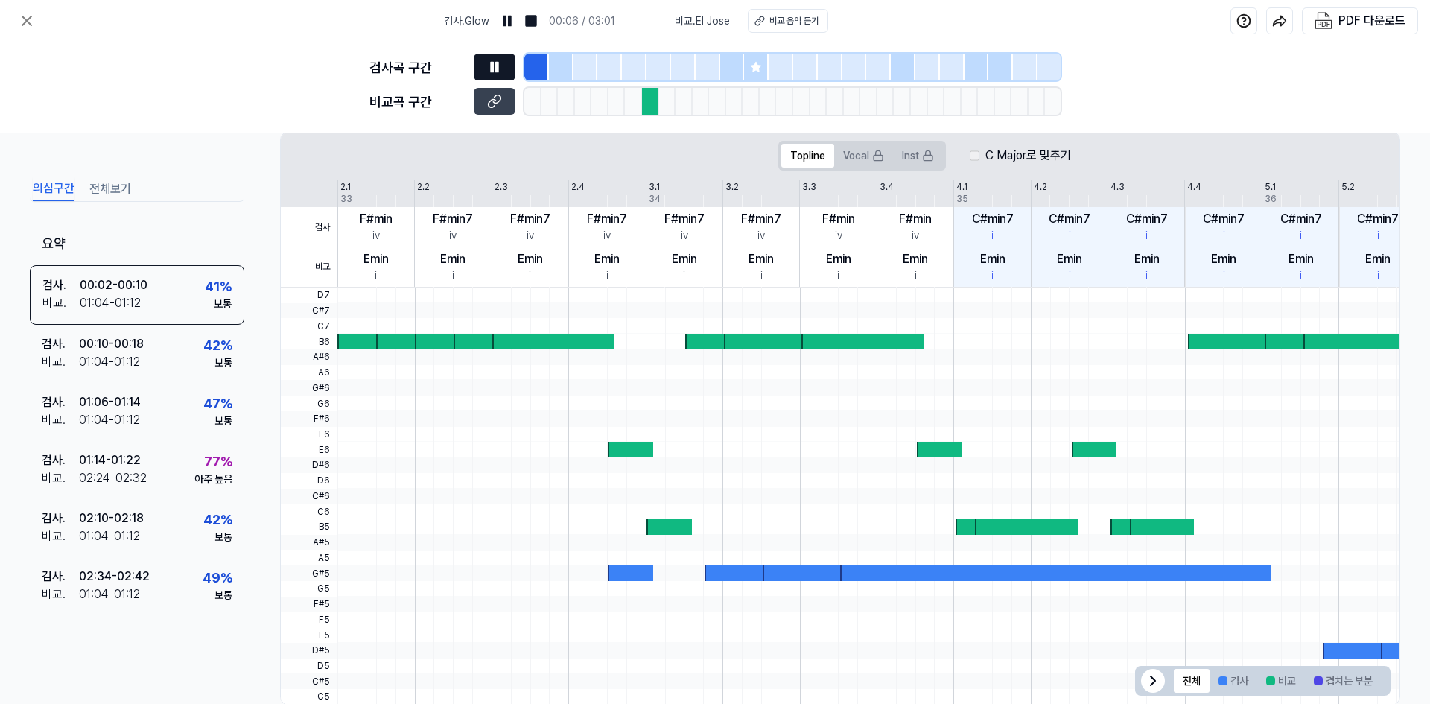
click at [643, 95] on div at bounding box center [650, 101] width 17 height 27
click at [488, 103] on icon at bounding box center [494, 101] width 15 height 15
click at [754, 19] on icon at bounding box center [759, 21] width 10 height 10
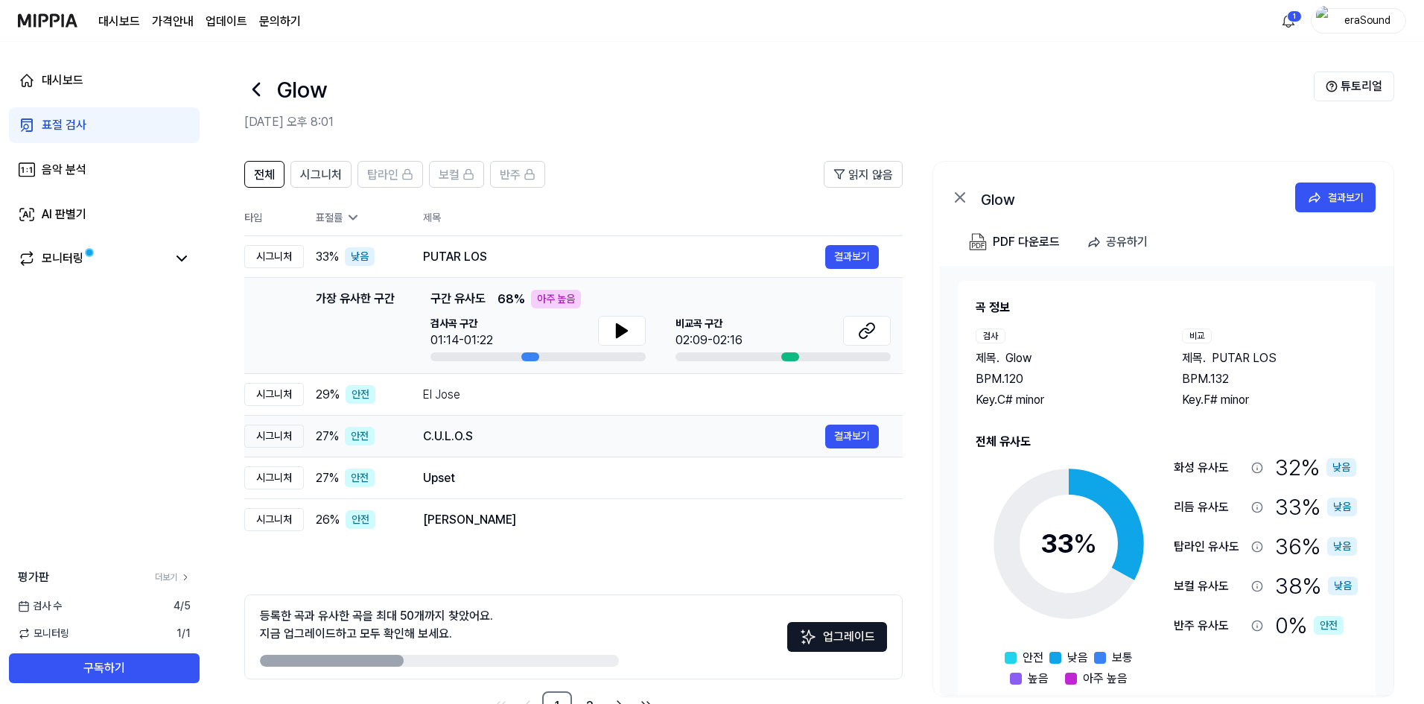
click at [540, 441] on div "C.U.L.O.S" at bounding box center [624, 436] width 402 height 18
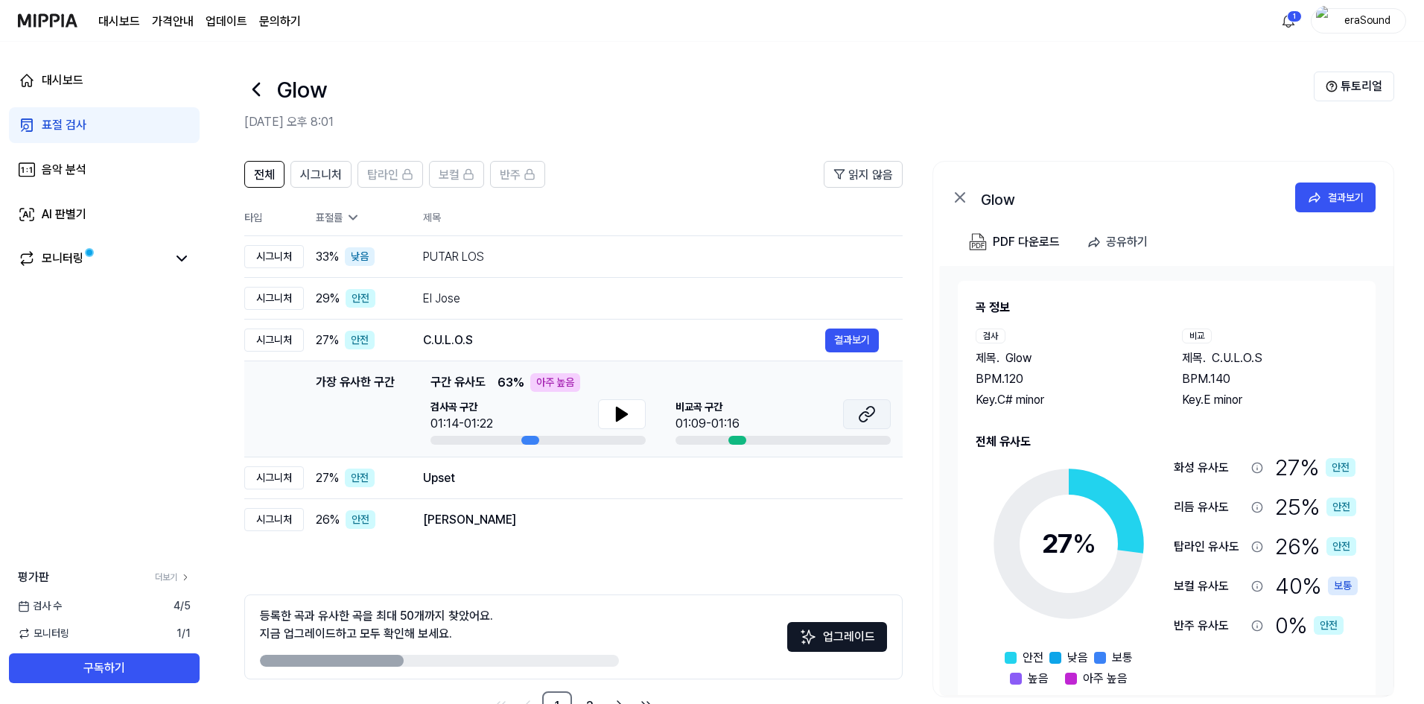
click at [859, 416] on icon at bounding box center [863, 417] width 9 height 10
click at [613, 404] on button at bounding box center [622, 414] width 48 height 30
click at [621, 416] on icon at bounding box center [622, 414] width 18 height 18
click at [583, 479] on div "Upset" at bounding box center [624, 478] width 402 height 18
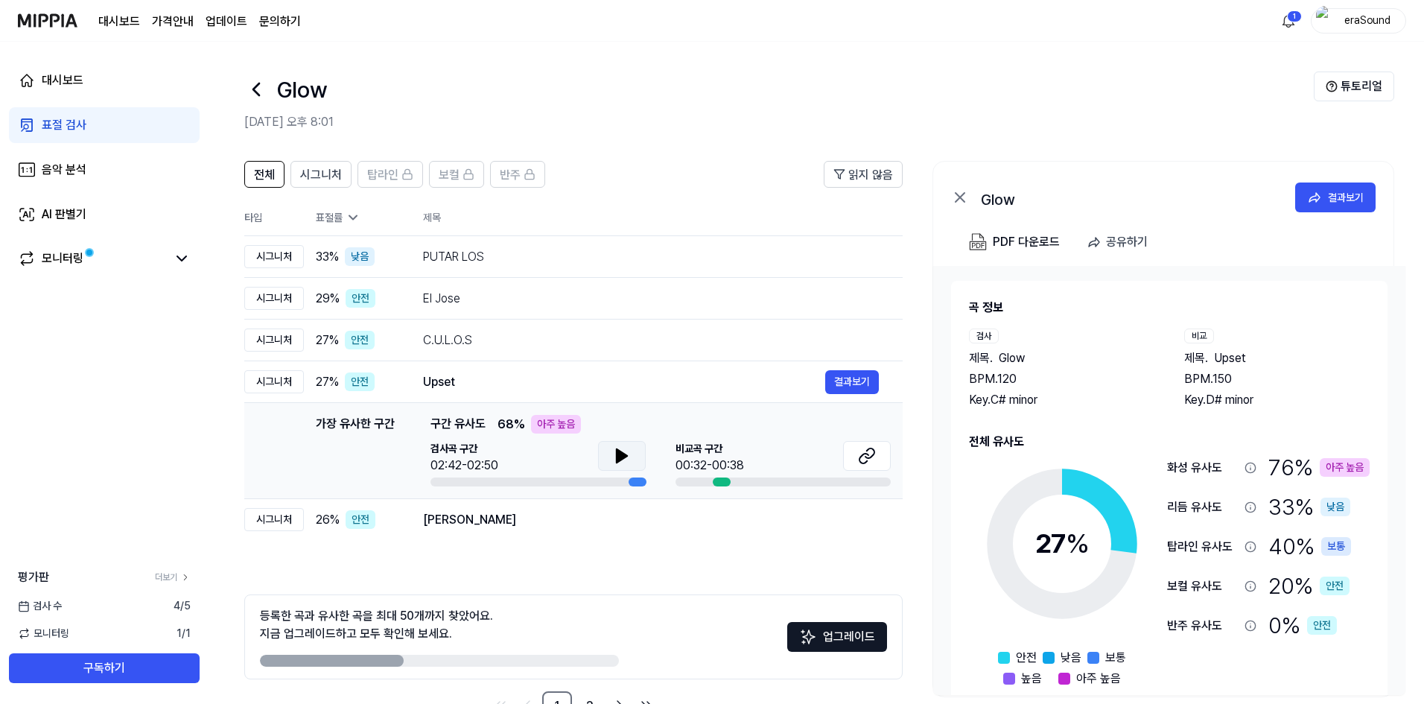
click at [634, 459] on button at bounding box center [622, 456] width 48 height 30
click at [866, 464] on button at bounding box center [867, 456] width 48 height 30
click at [620, 530] on div "Abra Kadabra 결과보기" at bounding box center [651, 520] width 456 height 24
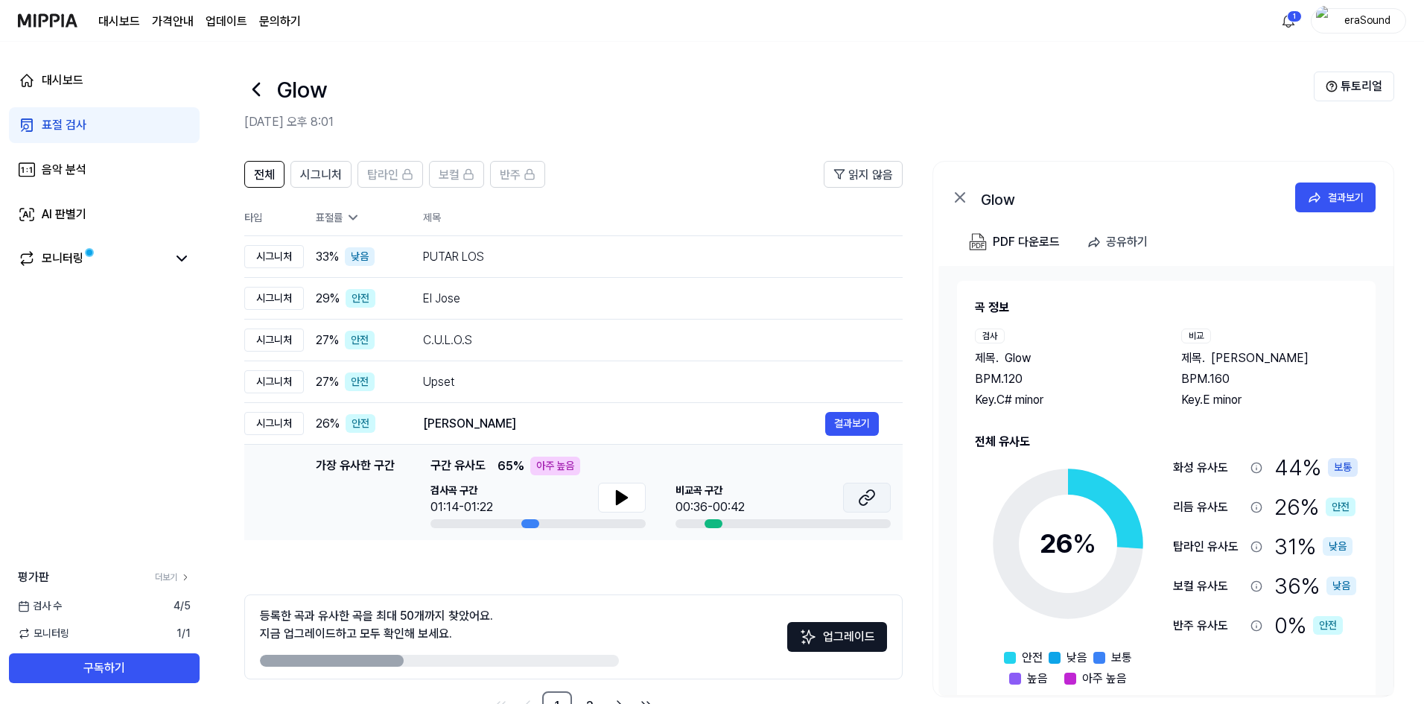
click at [872, 490] on icon at bounding box center [869, 495] width 9 height 10
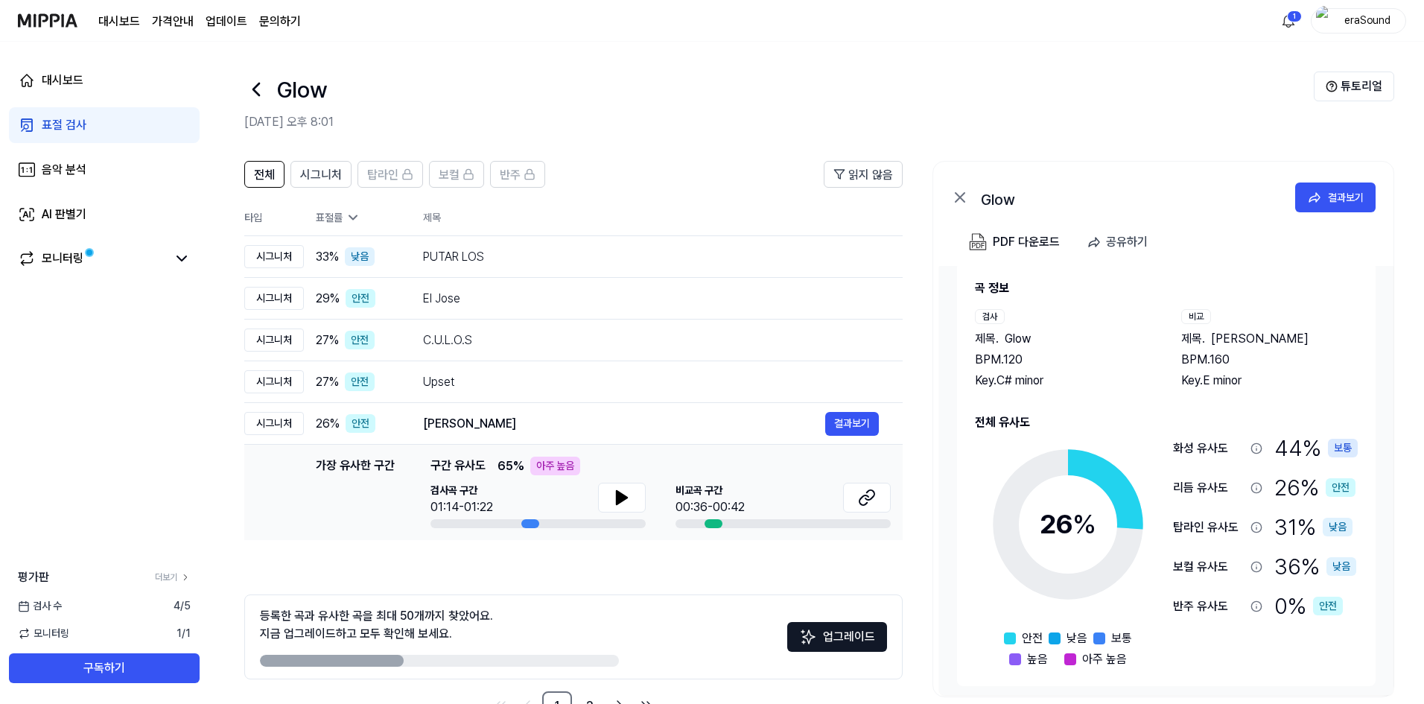
scroll to position [25, 0]
